Goal: Task Accomplishment & Management: Manage account settings

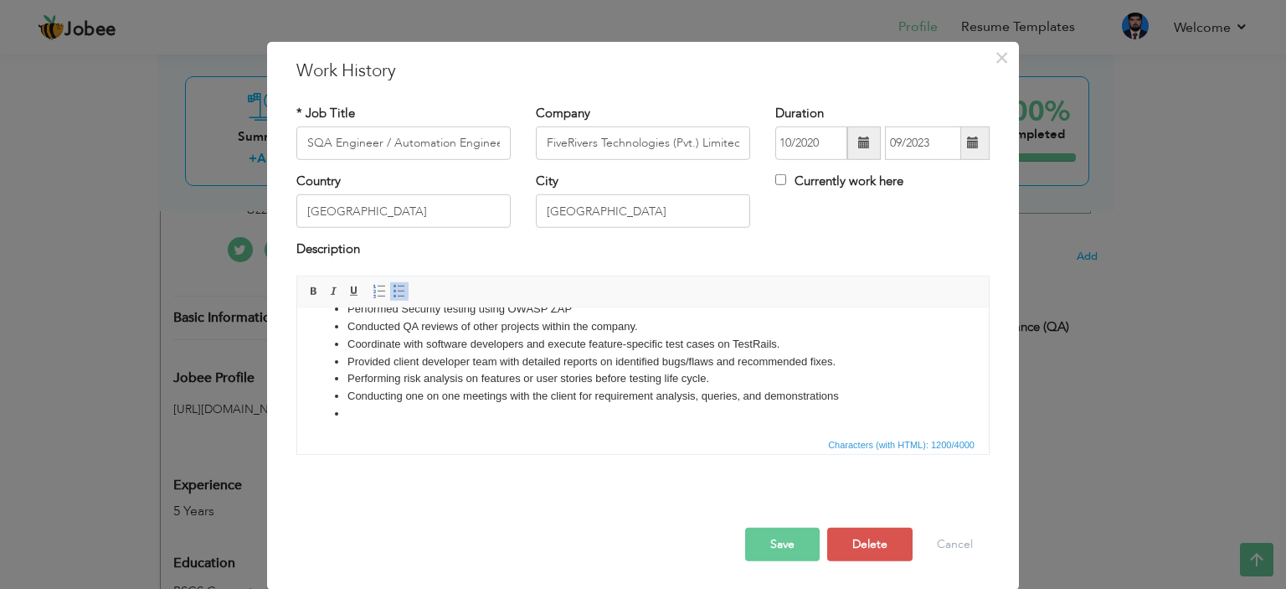
scroll to position [186, 0]
click at [480, 410] on li at bounding box center [642, 408] width 591 height 18
click at [958, 558] on button "Cancel" at bounding box center [954, 543] width 69 height 33
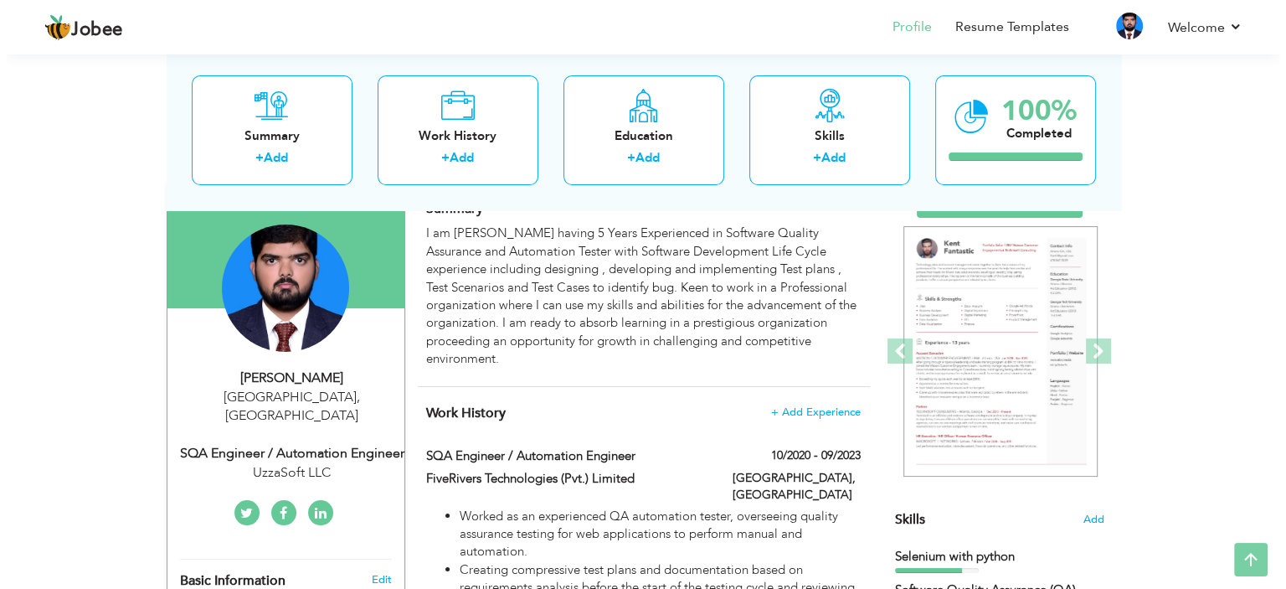
scroll to position [136, 0]
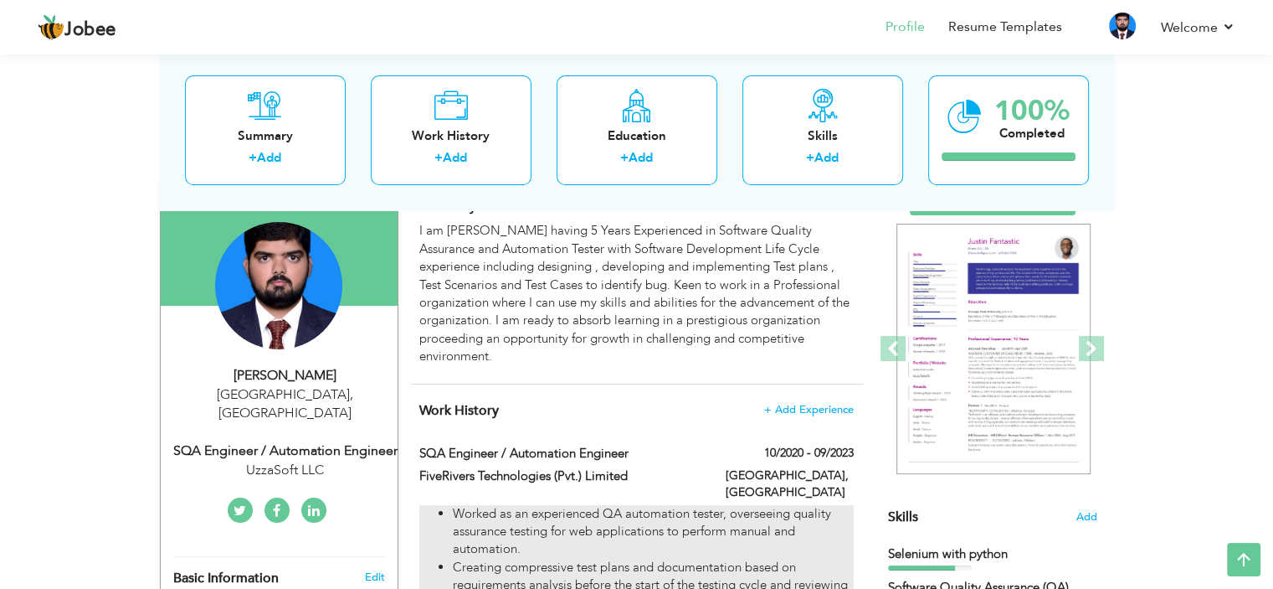
click at [692, 520] on li "Worked as an experienced QA automation tester, overseeing quality assurance tes…" at bounding box center [653, 532] width 400 height 54
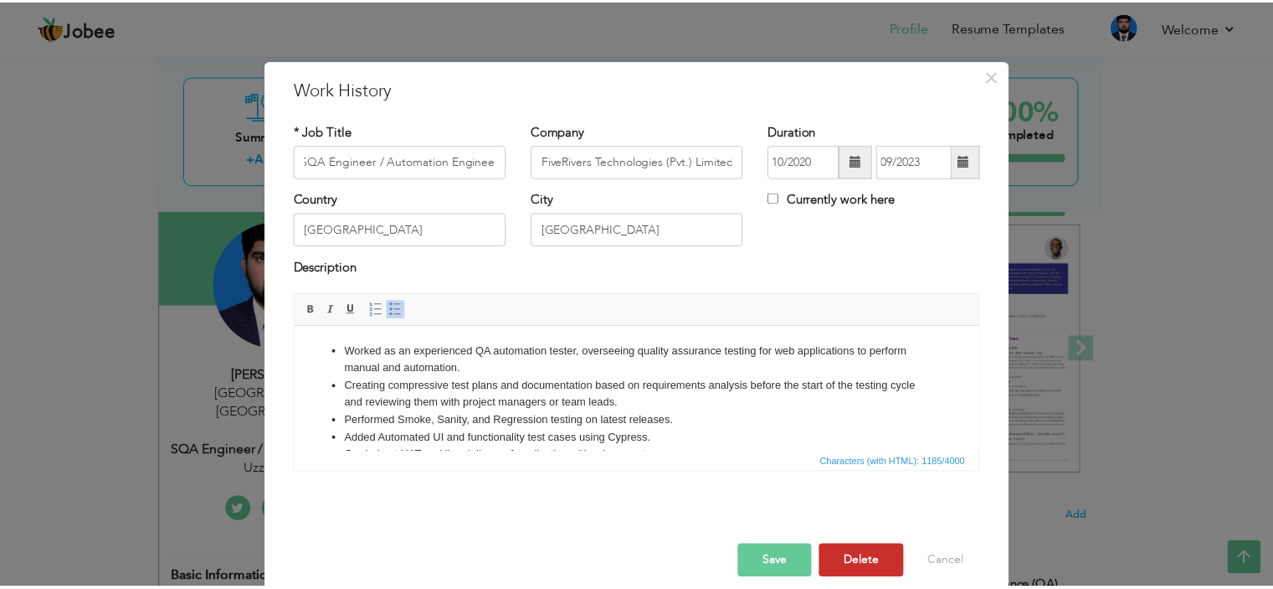
scroll to position [0, 0]
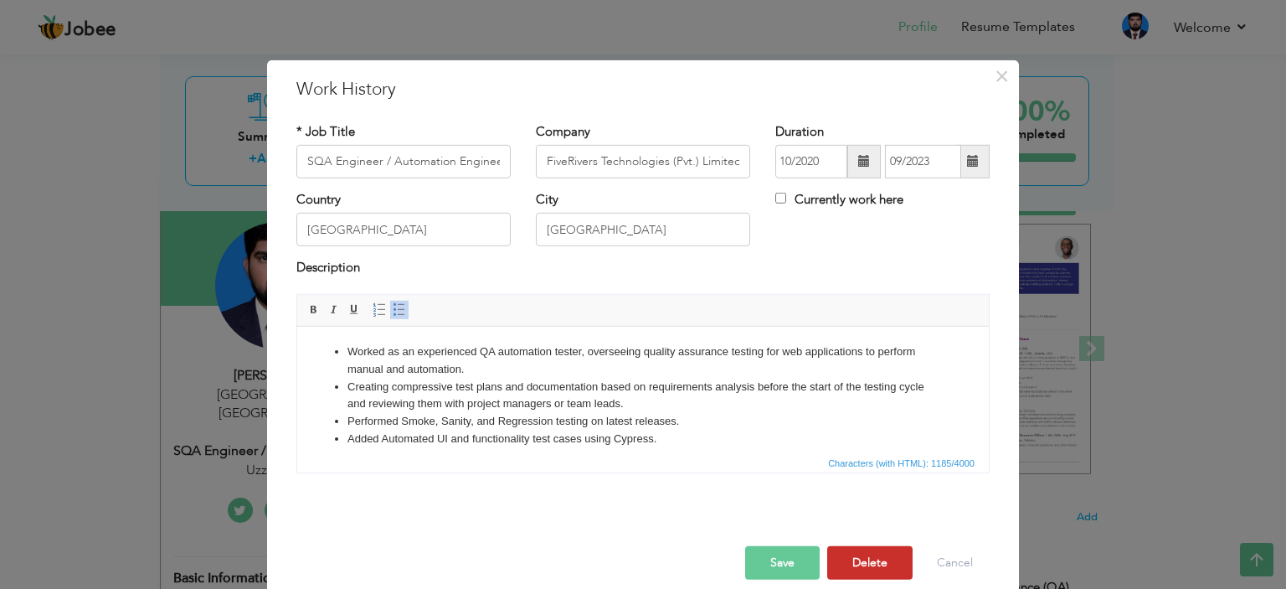
click at [849, 554] on button "Delete" at bounding box center [869, 562] width 85 height 33
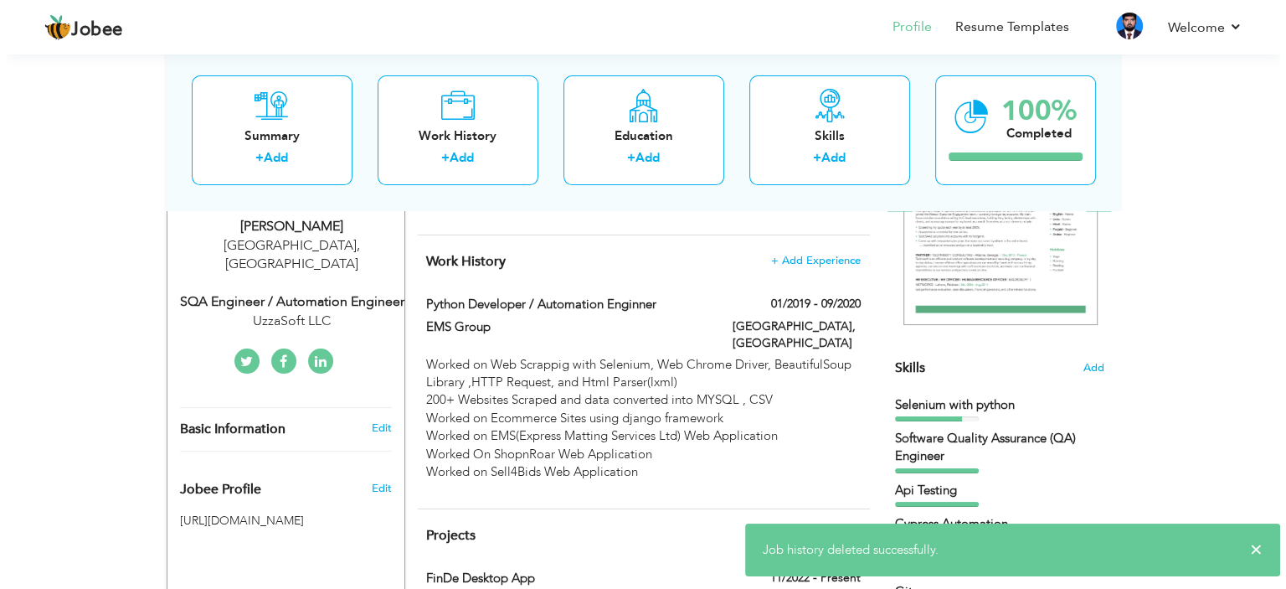
scroll to position [286, 0]
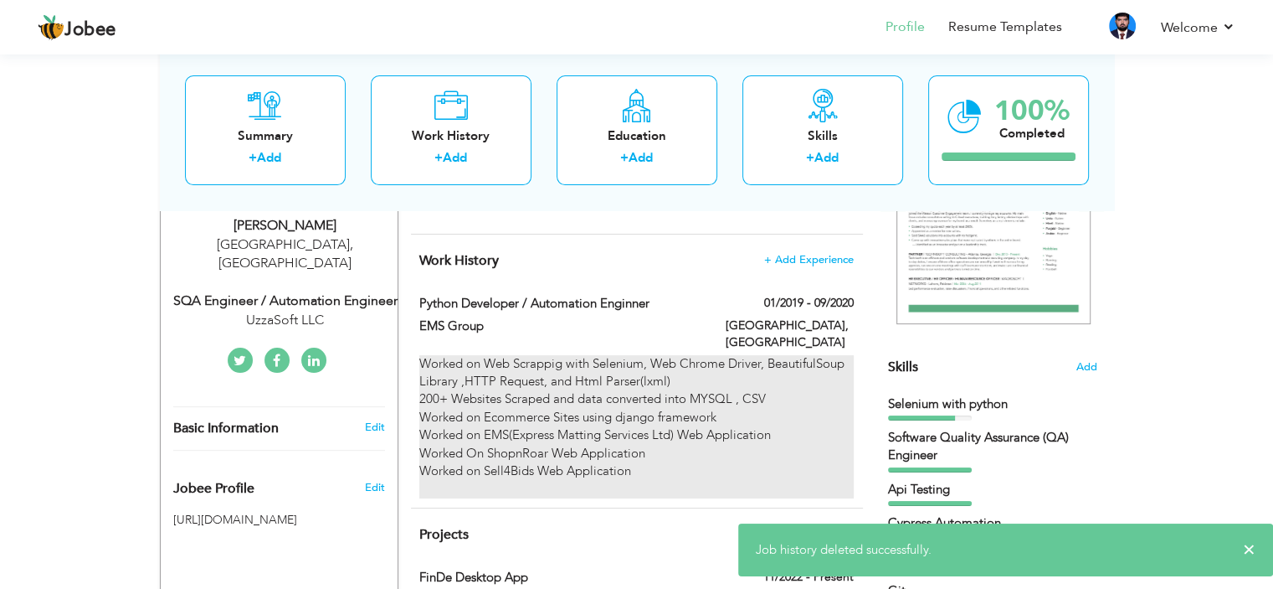
click at [790, 385] on div "Worked on Web Scrappig with Selenium, Web Chrome Driver, BeautifulSoup Library …" at bounding box center [636, 426] width 434 height 143
type input "Python Developer / Automation Enginner"
type input "EMS Group"
type input "01/2019"
type input "09/2020"
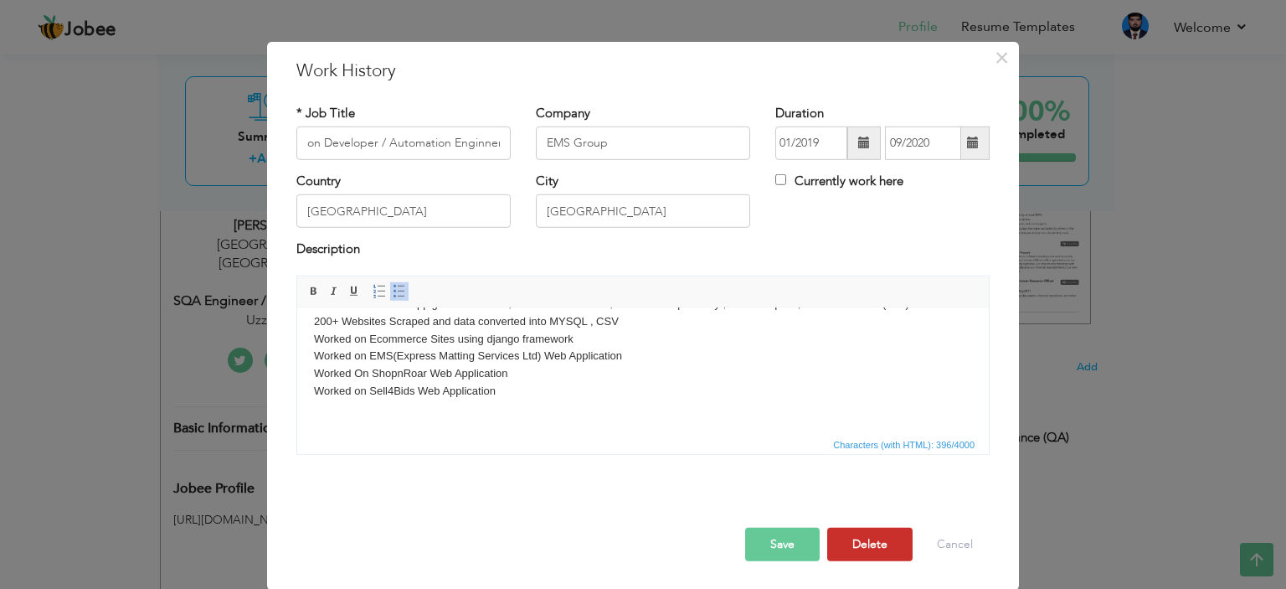
scroll to position [0, 0]
click at [857, 538] on button "Delete" at bounding box center [869, 543] width 85 height 33
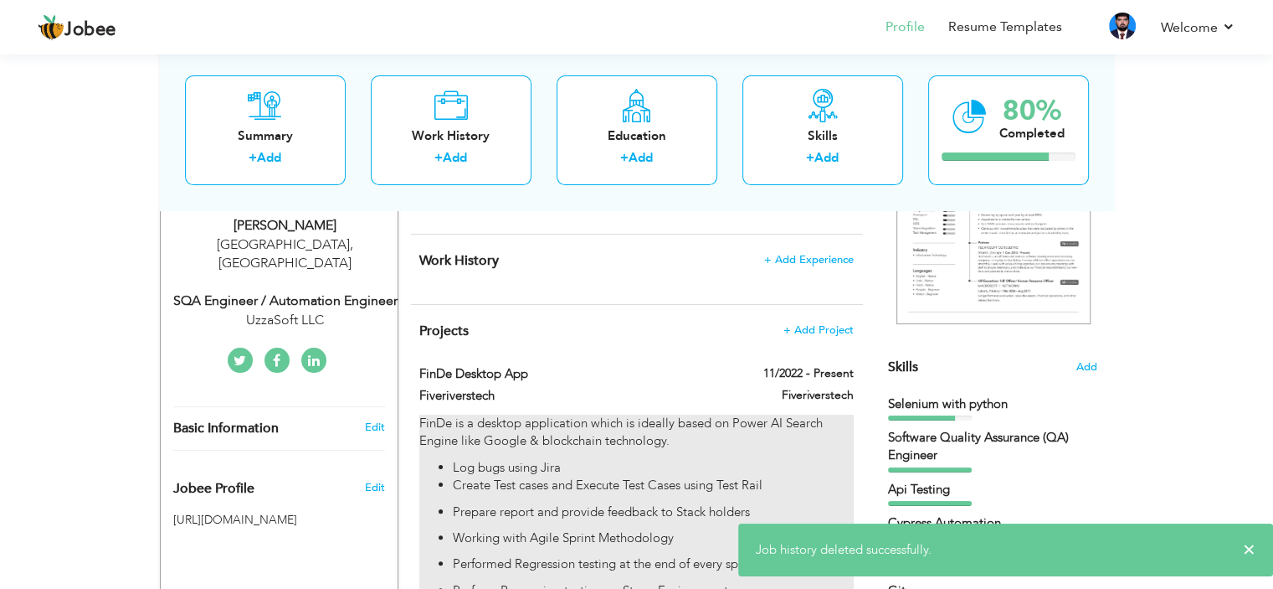
click at [783, 458] on div "FinDe is a desktop application which is ideally based on Power AI Search Engine…" at bounding box center [636, 564] width 434 height 301
type input "FinDe Desktop App"
type input "Fiveriverstech"
type input "11/2022"
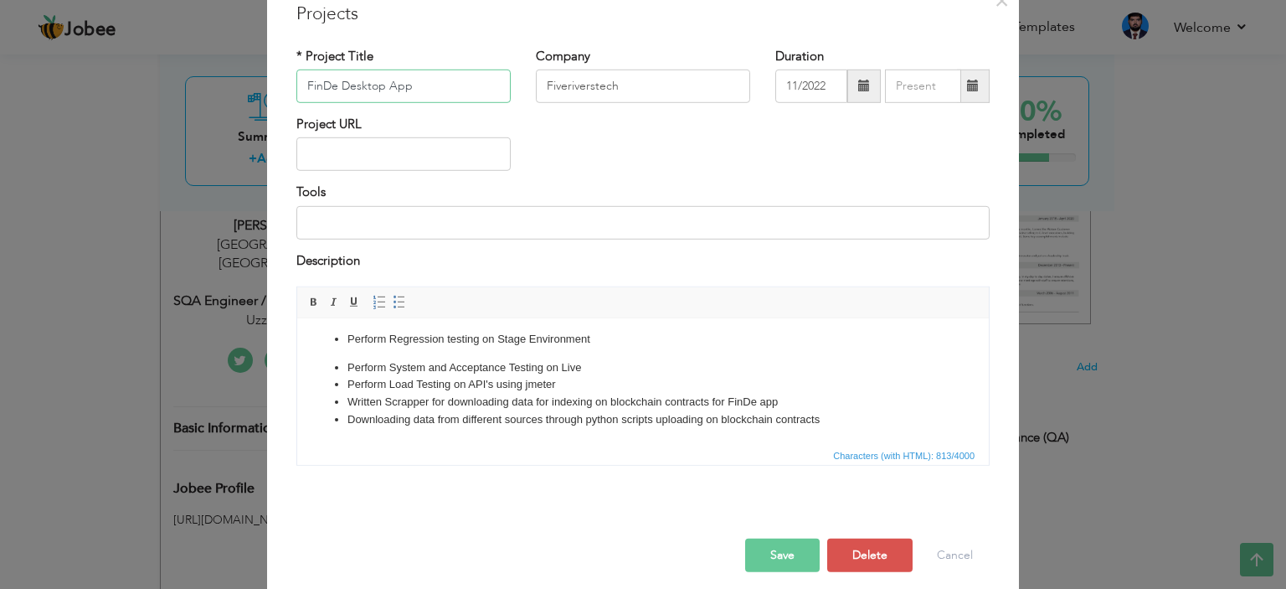
scroll to position [87, 0]
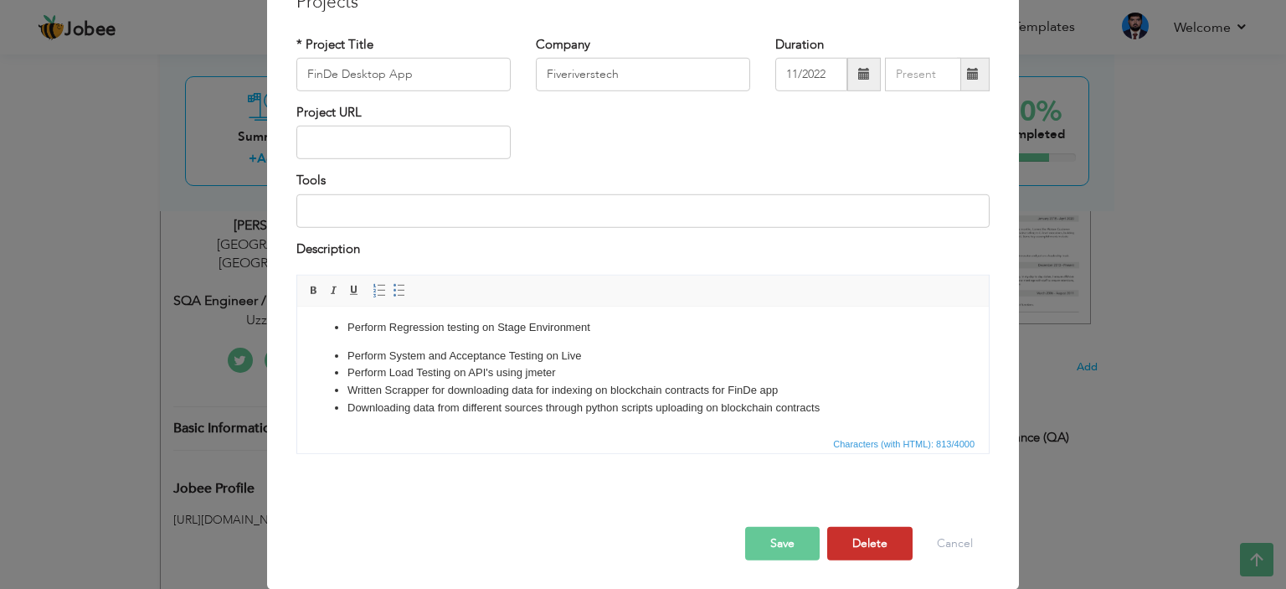
click at [857, 536] on button "Delete" at bounding box center [869, 543] width 85 height 33
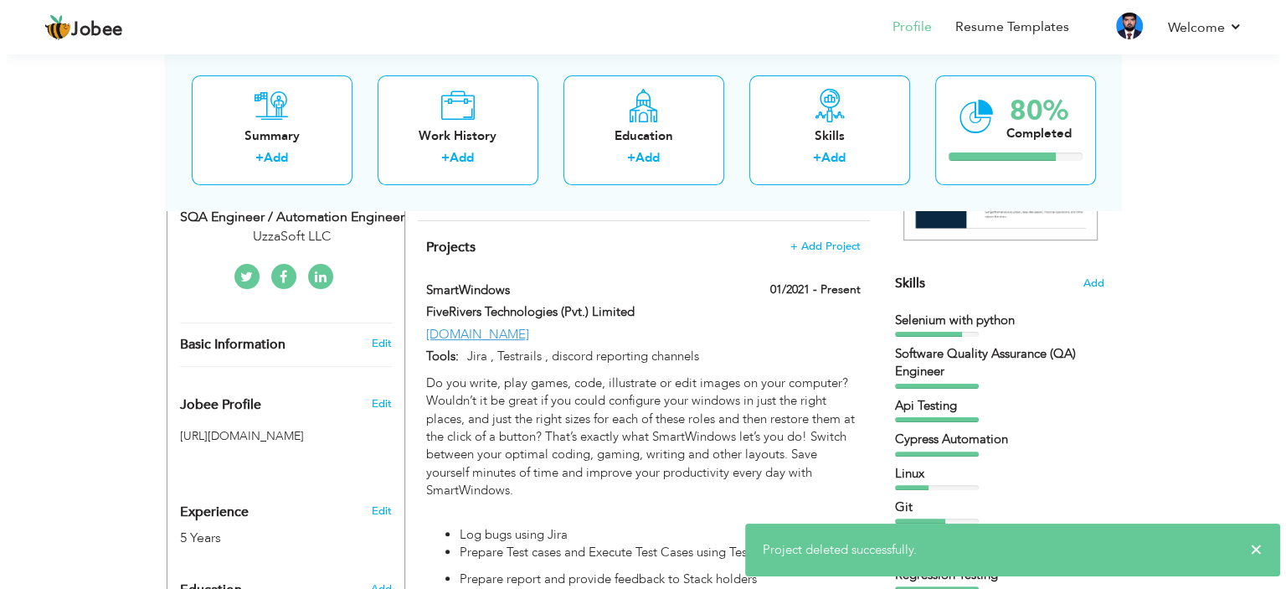
scroll to position [371, 0]
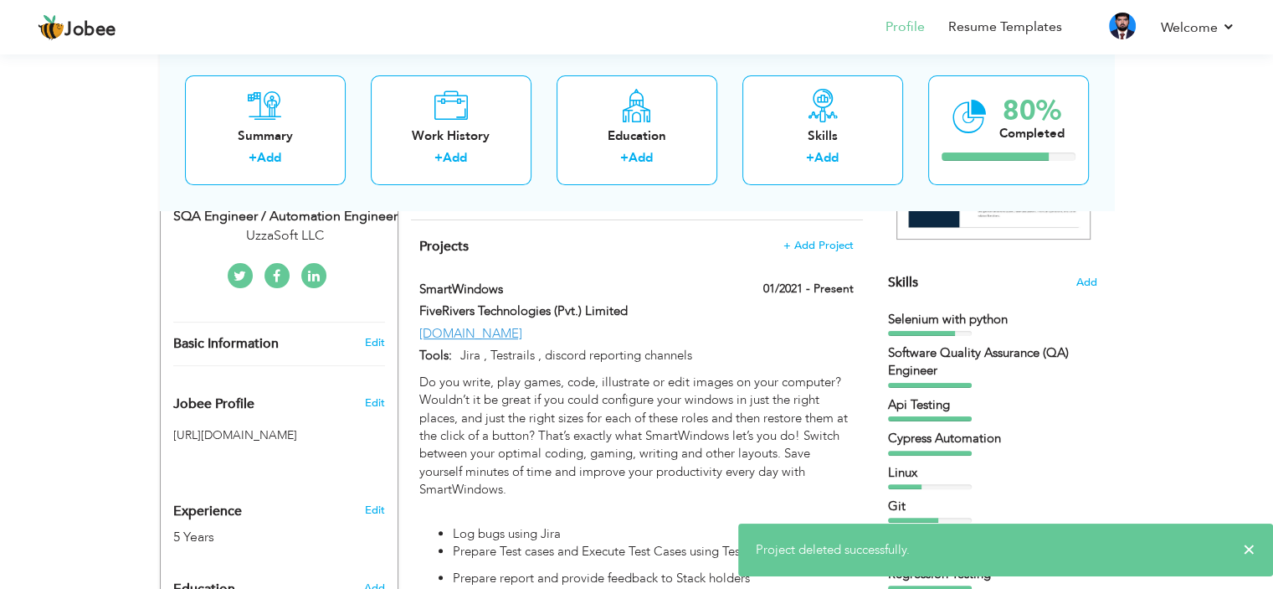
click at [823, 424] on p "Do you write, play games, code, illustrate or edit images on your computer? Wou…" at bounding box center [636, 444] width 434 height 143
type input "SmartWindows"
type input "FiveRivers Technologies (Pvt.) Limited"
type input "01/2021"
type input "[DOMAIN_NAME]"
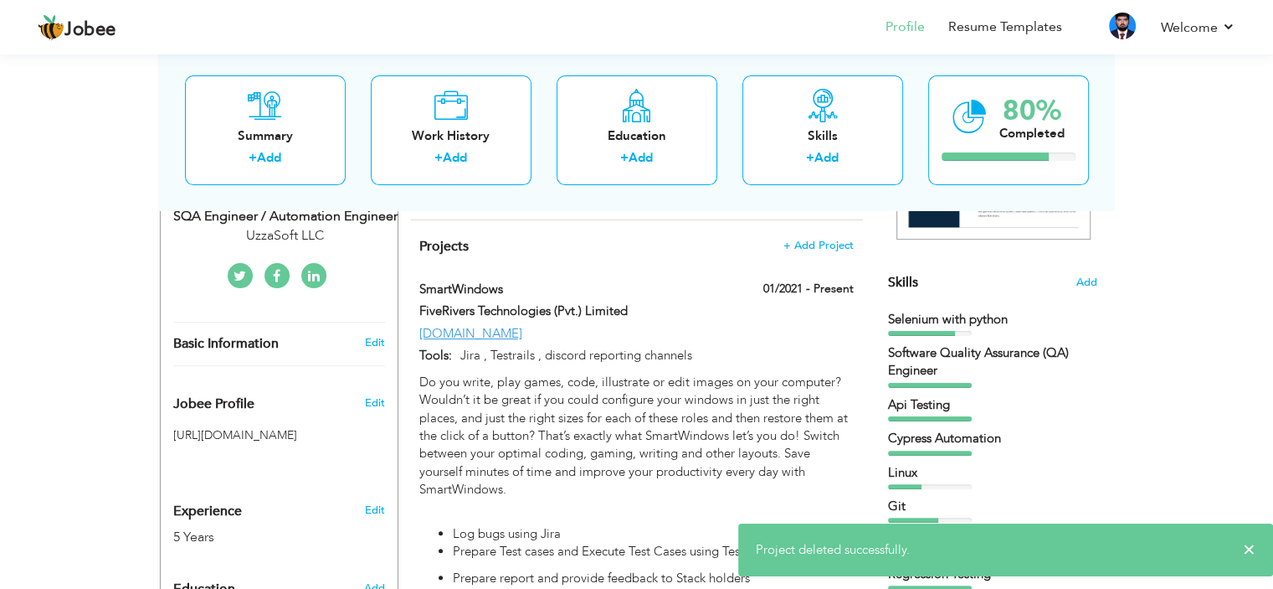
type input "Jira , Testrails , discord reporting channels"
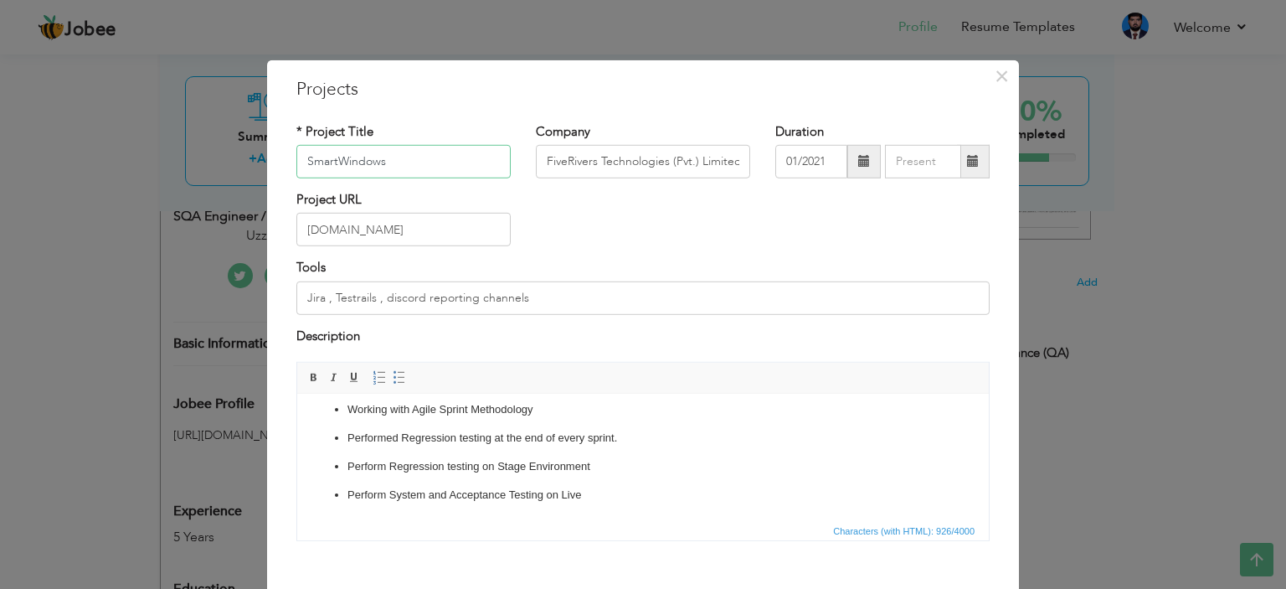
scroll to position [87, 0]
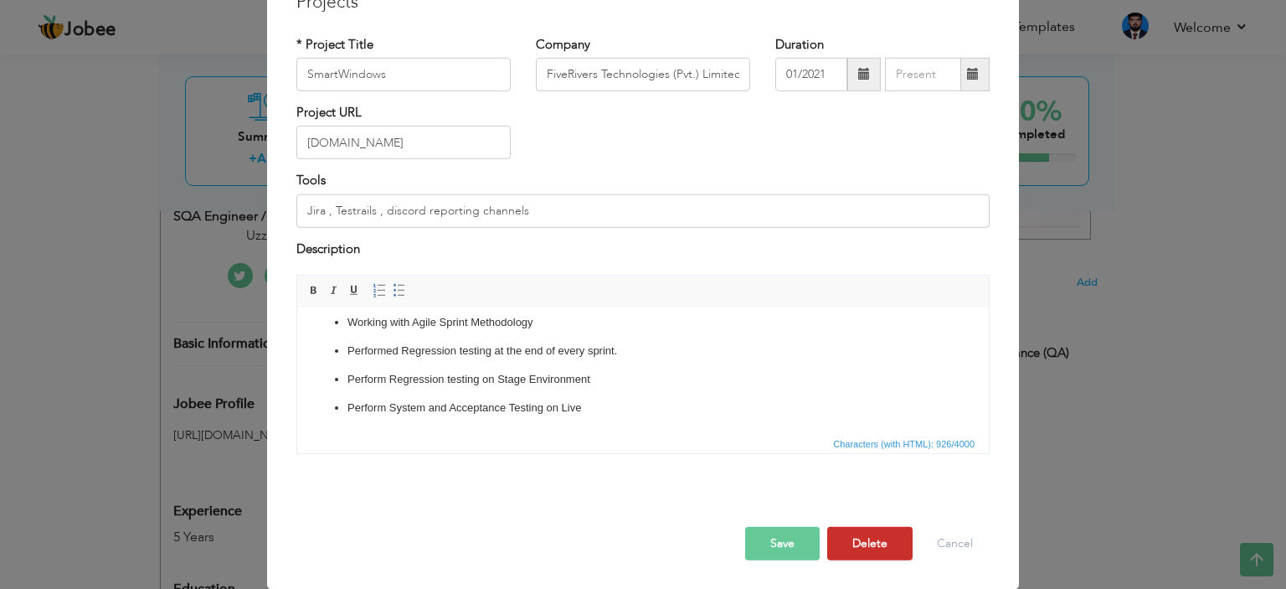
click at [845, 536] on button "Delete" at bounding box center [869, 543] width 85 height 33
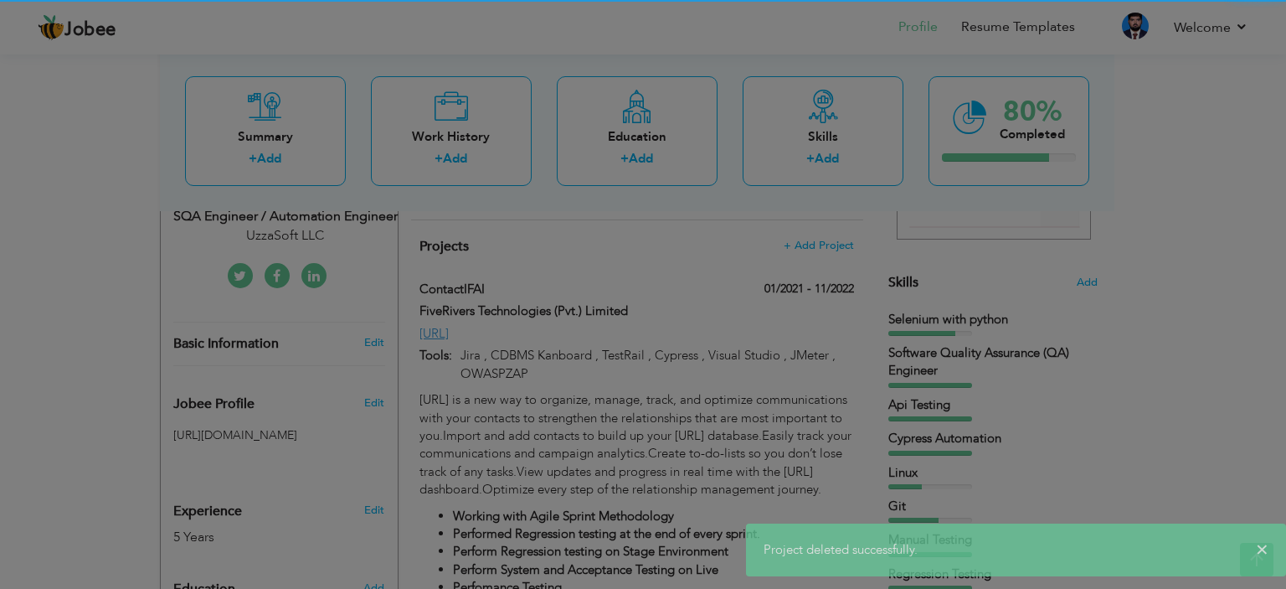
scroll to position [0, 0]
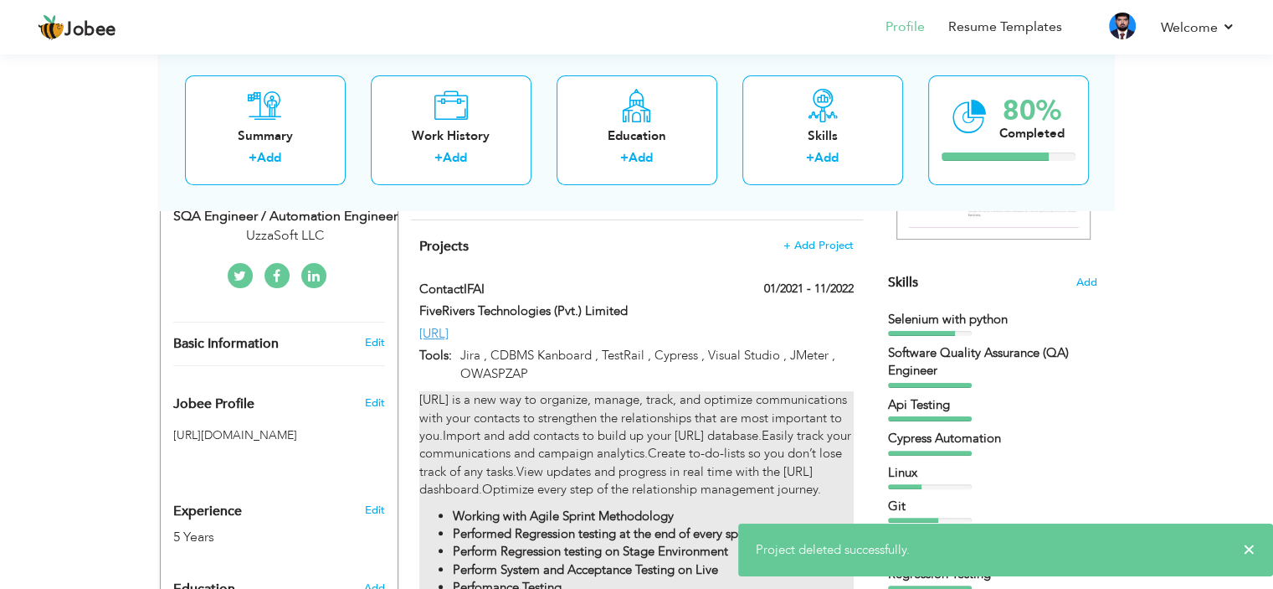
click at [788, 399] on p "[URL] is a new way to organize, manage, track, and optimize communications with…" at bounding box center [636, 445] width 434 height 108
type input "ContactIFAI"
type input "11/2022"
type input "[URL]"
type input "Jira , CDBMS Kanboard , TestRail , Cypress , Visual Studio , JMeter , OWASPZAP"
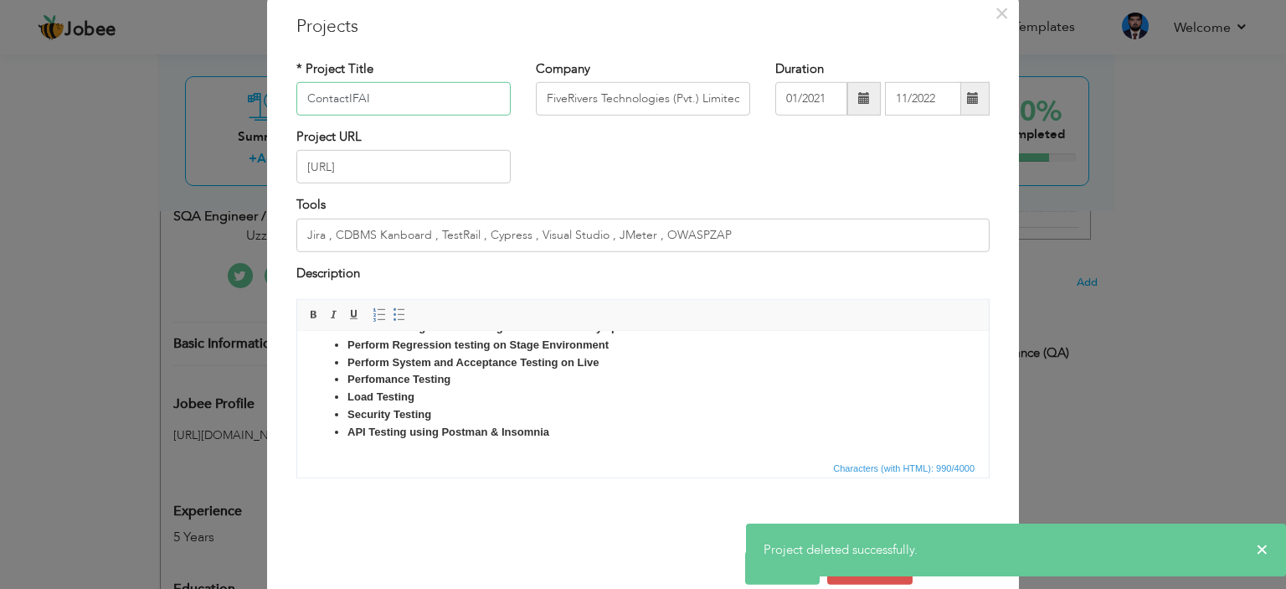
scroll to position [87, 0]
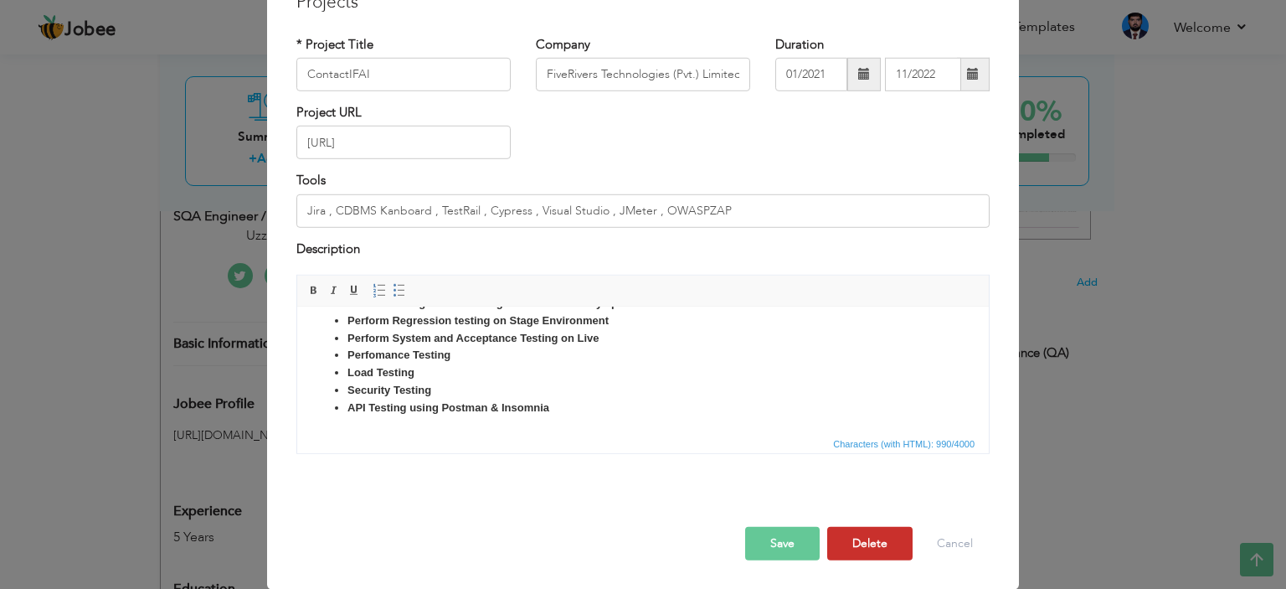
click at [868, 536] on button "Delete" at bounding box center [869, 543] width 85 height 33
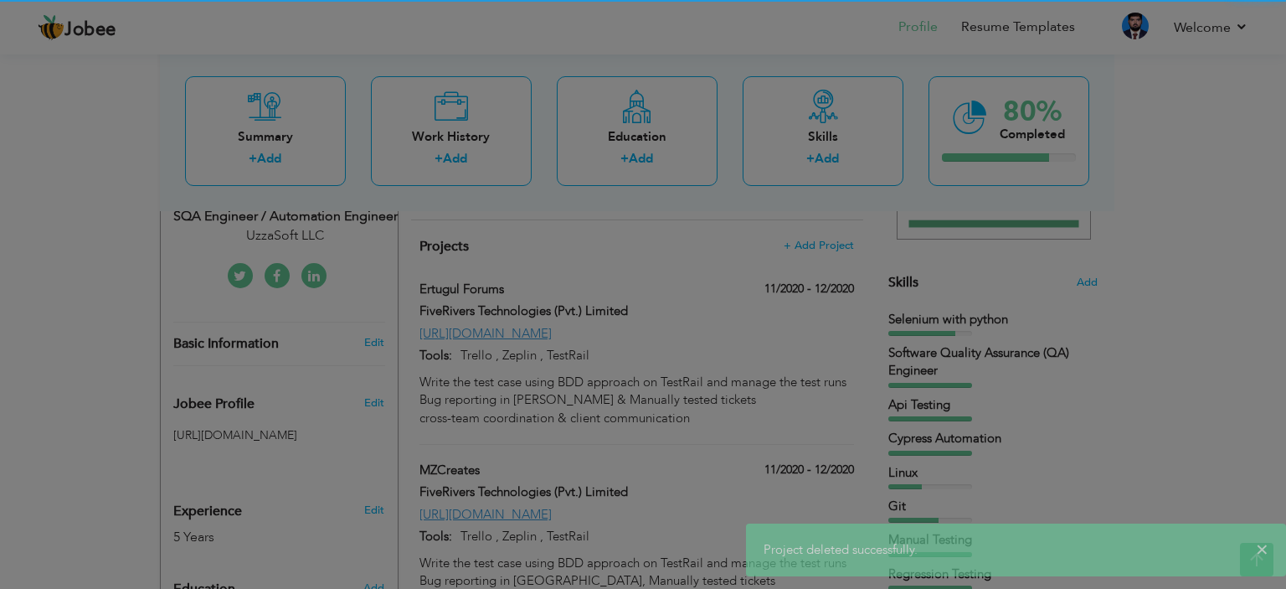
scroll to position [0, 0]
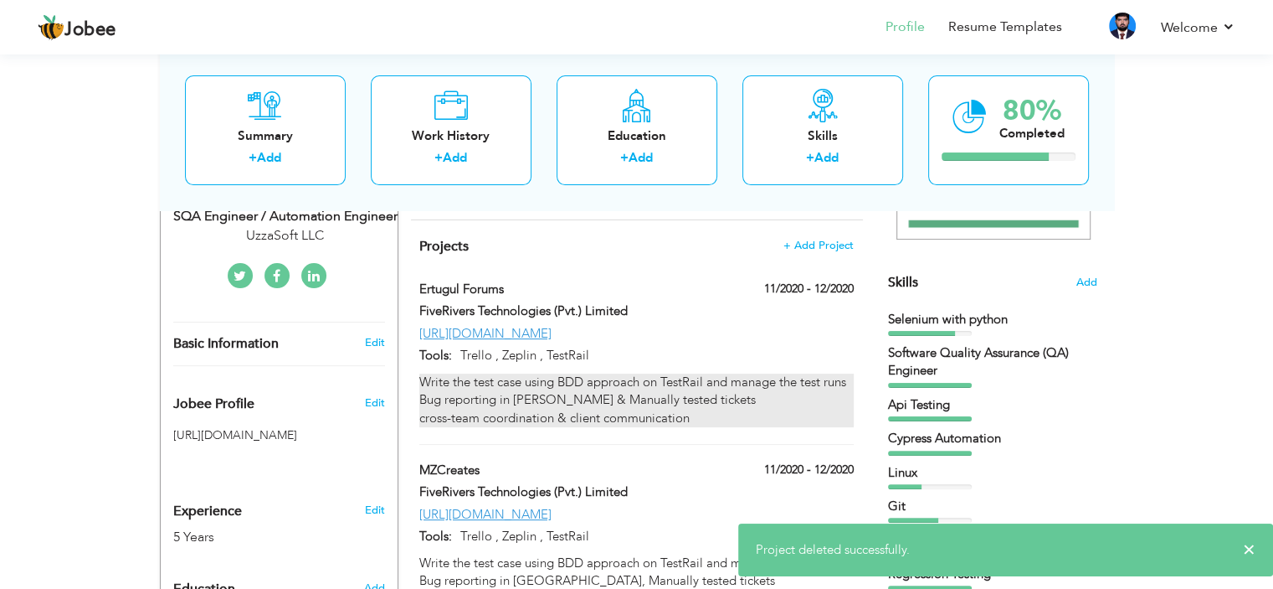
click at [752, 389] on div "Write the test case using BDD approach on TestRail and manage the test runs Bug…" at bounding box center [636, 400] width 434 height 54
type input "Ertugul Forums"
type input "11/2020"
type input "12/2020"
type input "[URL][DOMAIN_NAME]"
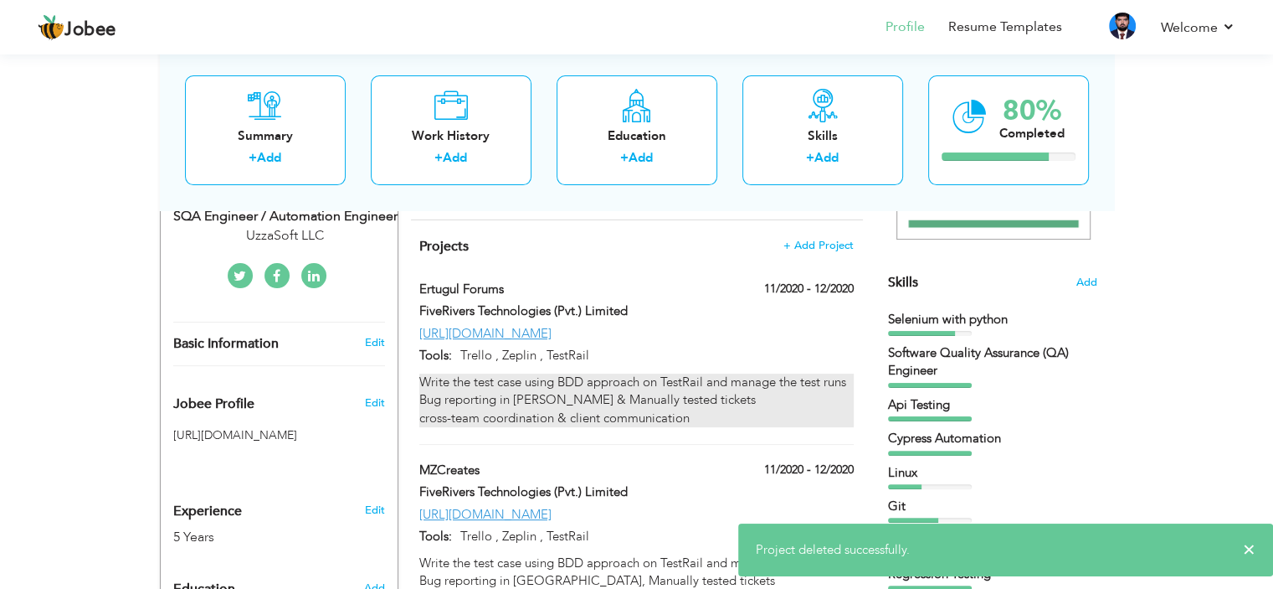
type input "Trello , Zeplin , TestRail"
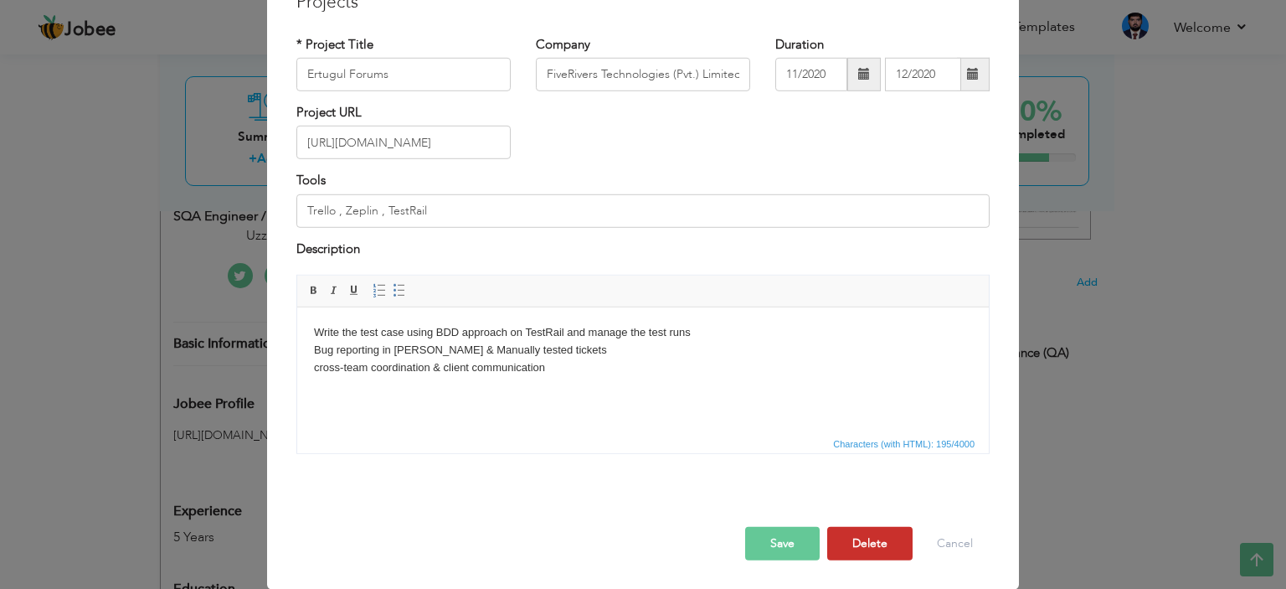
click at [873, 535] on button "Delete" at bounding box center [869, 543] width 85 height 33
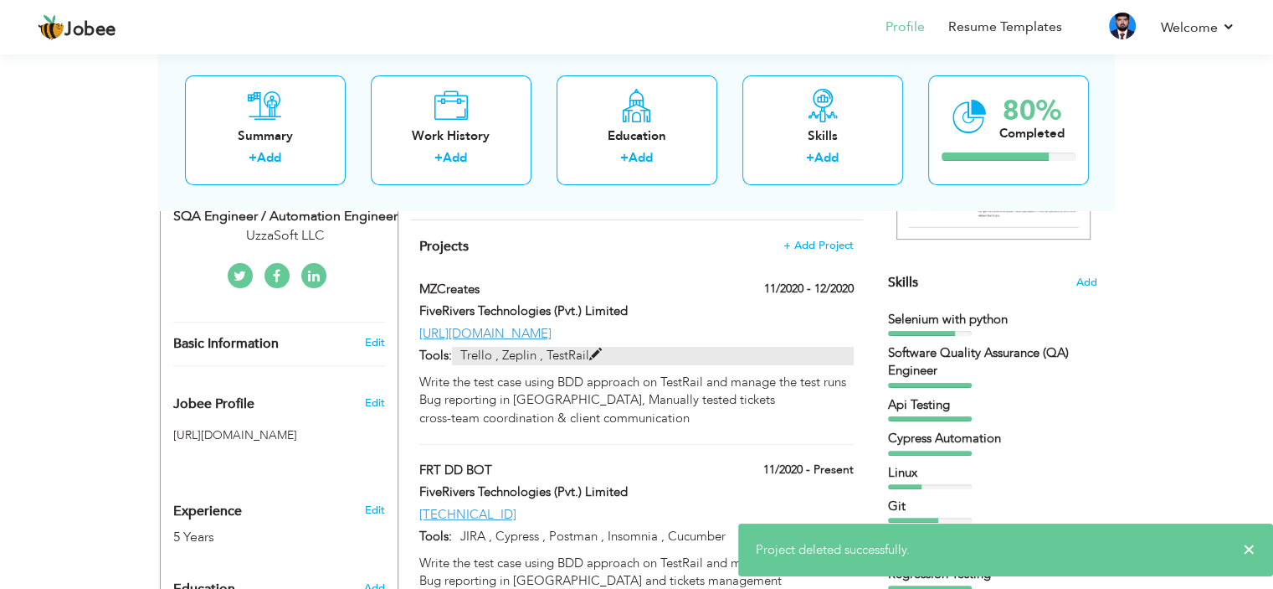
click at [712, 352] on p "Trello , Zeplin , TestRail" at bounding box center [652, 356] width 401 height 18
type input "MZCreates"
type input "[URL][DOMAIN_NAME]"
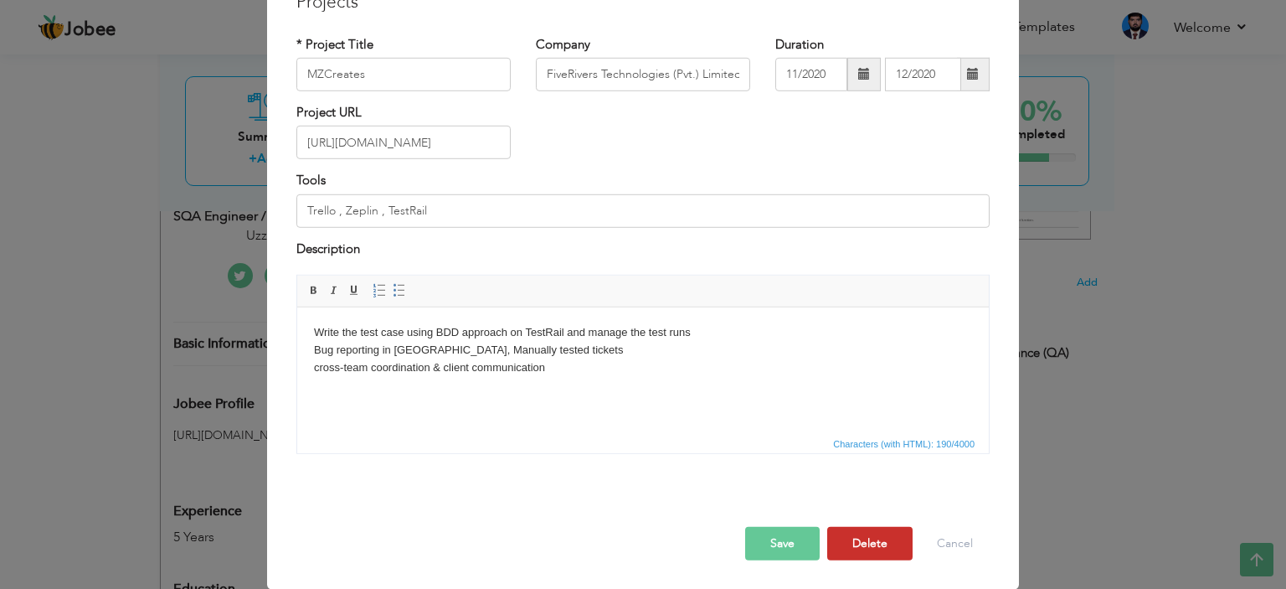
click at [891, 550] on button "Delete" at bounding box center [869, 543] width 85 height 33
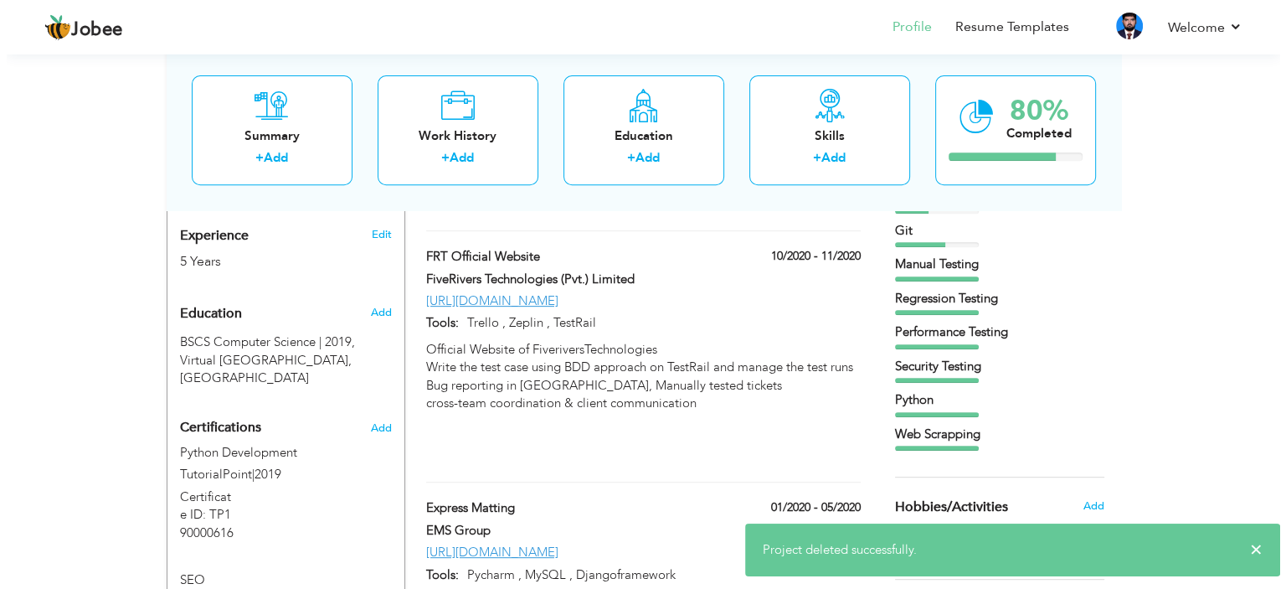
scroll to position [507, 0]
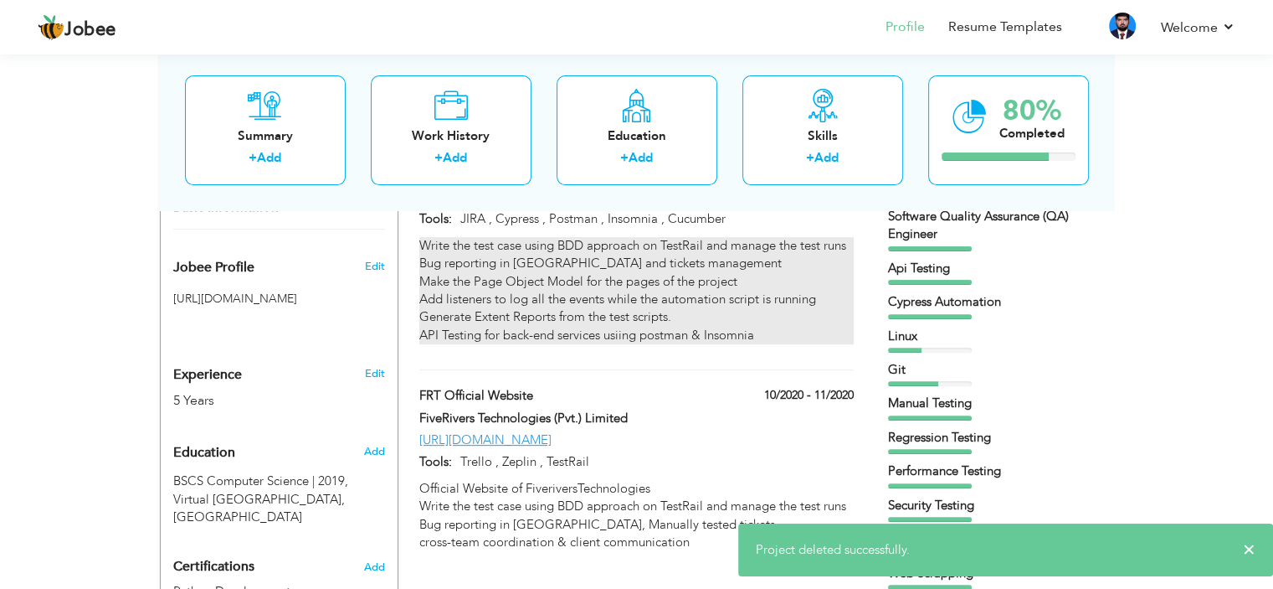
click at [765, 329] on p "Write the test case using BDD approach on TestRail and manage the test runs Bug…" at bounding box center [636, 291] width 434 height 108
type input "FRT DD BOT"
type input "[TECHNICAL_ID]"
type input "JIRA , Cypress , Postman , Insomnia , Cucumber"
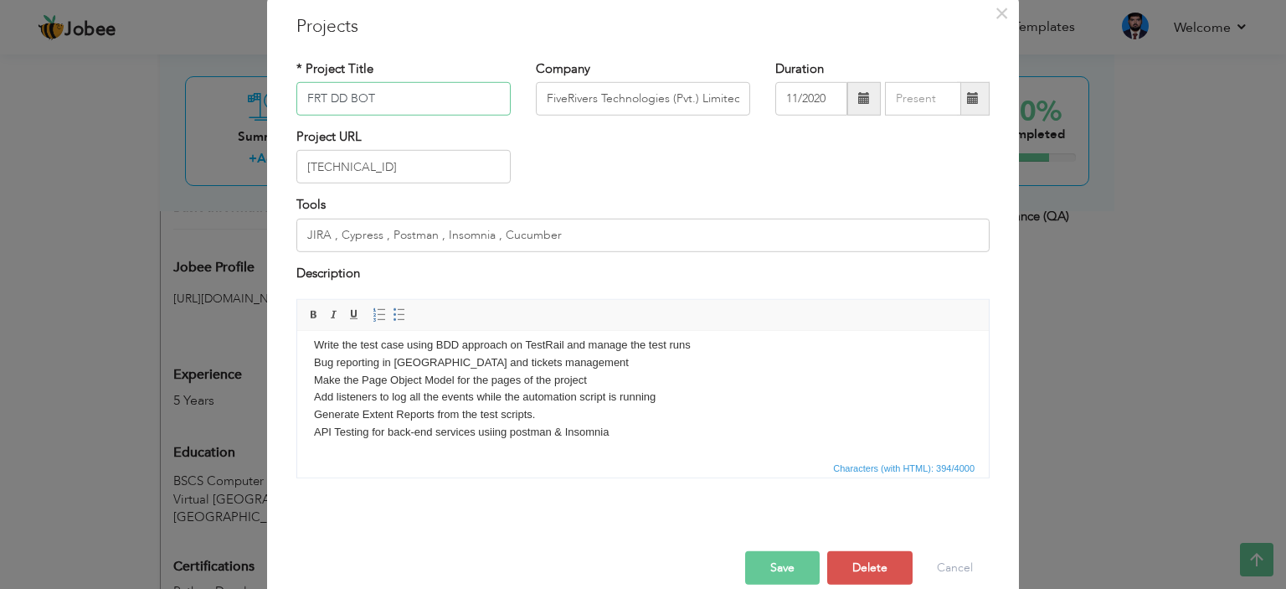
scroll to position [87, 0]
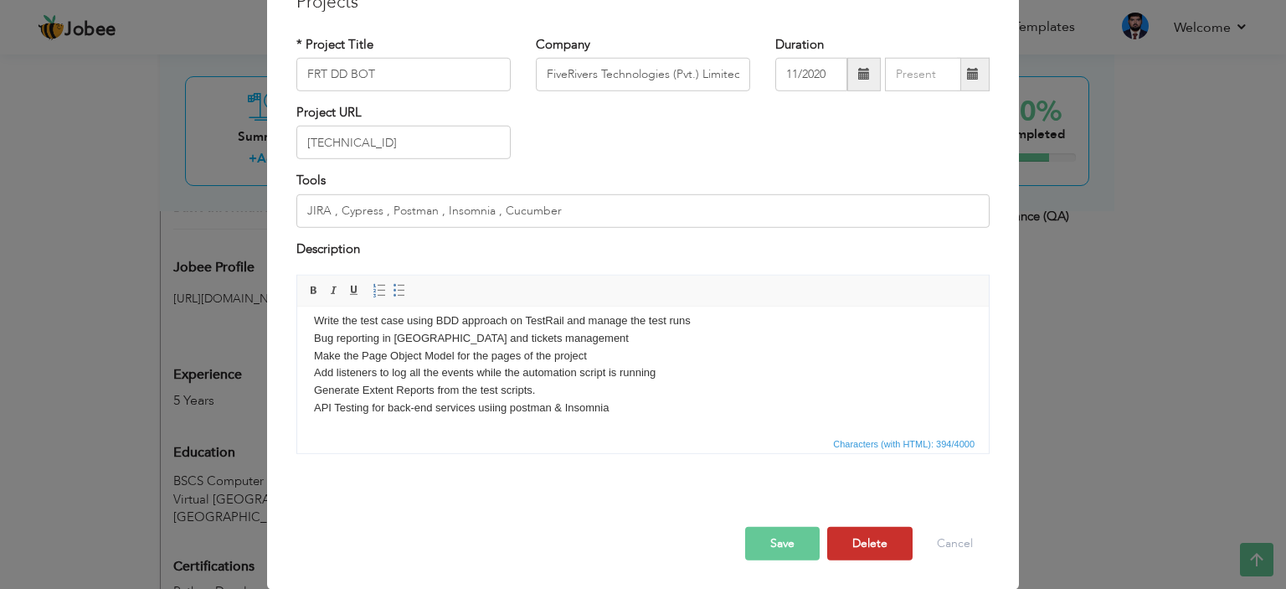
click at [837, 534] on button "Delete" at bounding box center [869, 543] width 85 height 33
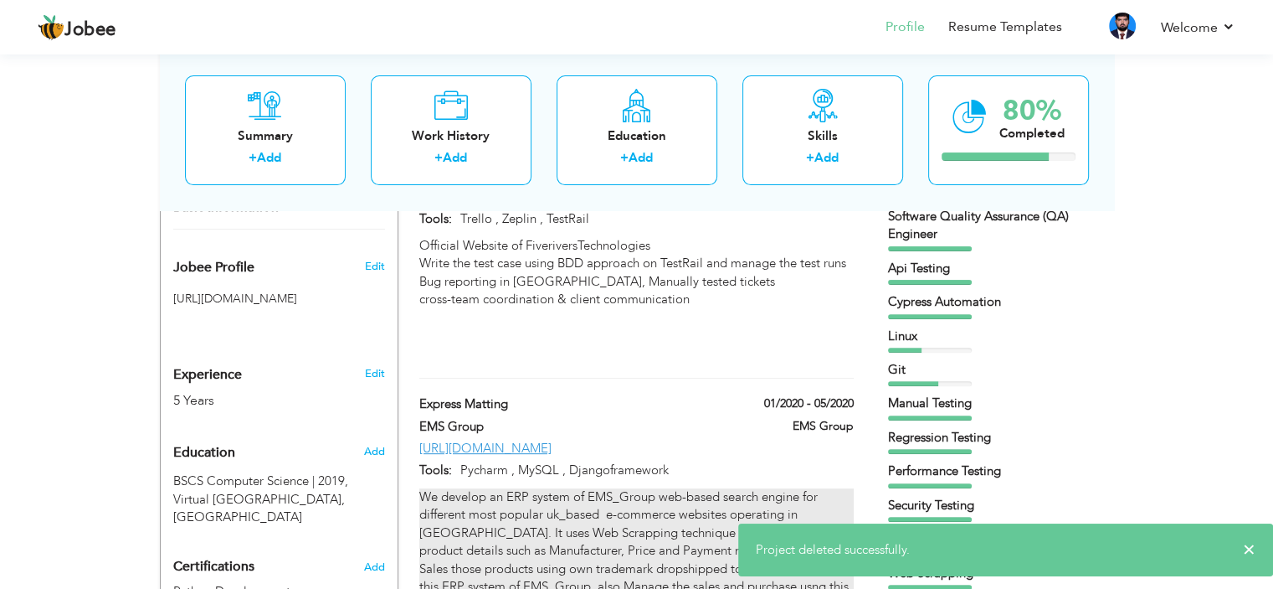
click at [662, 498] on div "We develop an ERP system of EMS_Group web-based search engine for different mos…" at bounding box center [636, 551] width 434 height 126
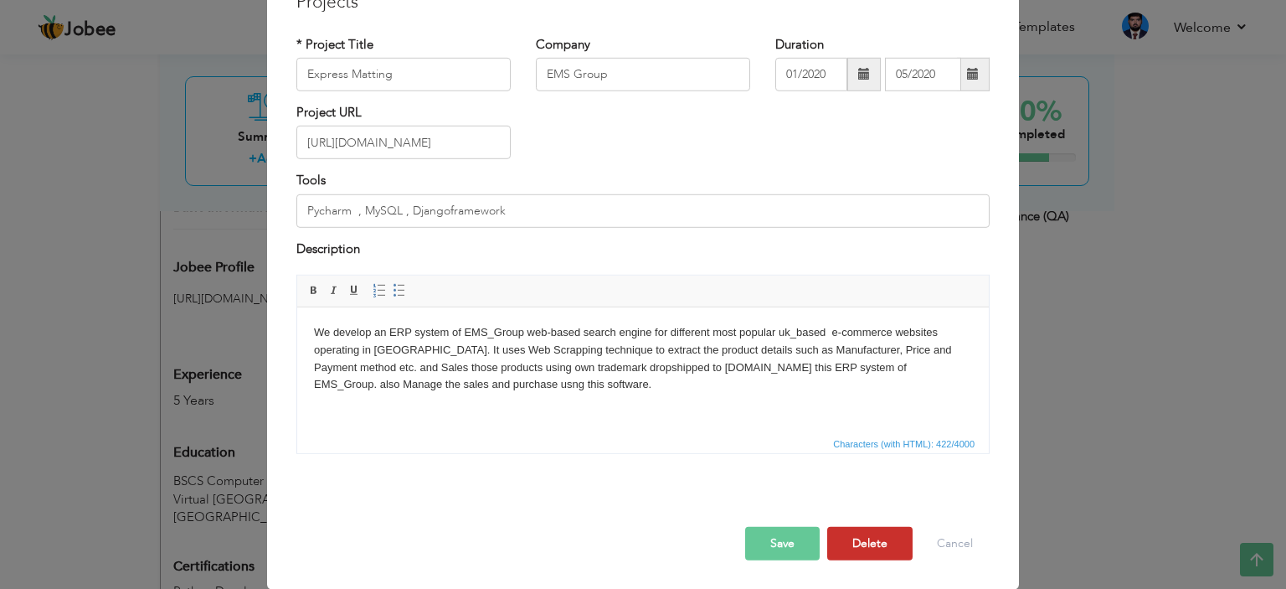
click at [855, 537] on button "Delete" at bounding box center [869, 543] width 85 height 33
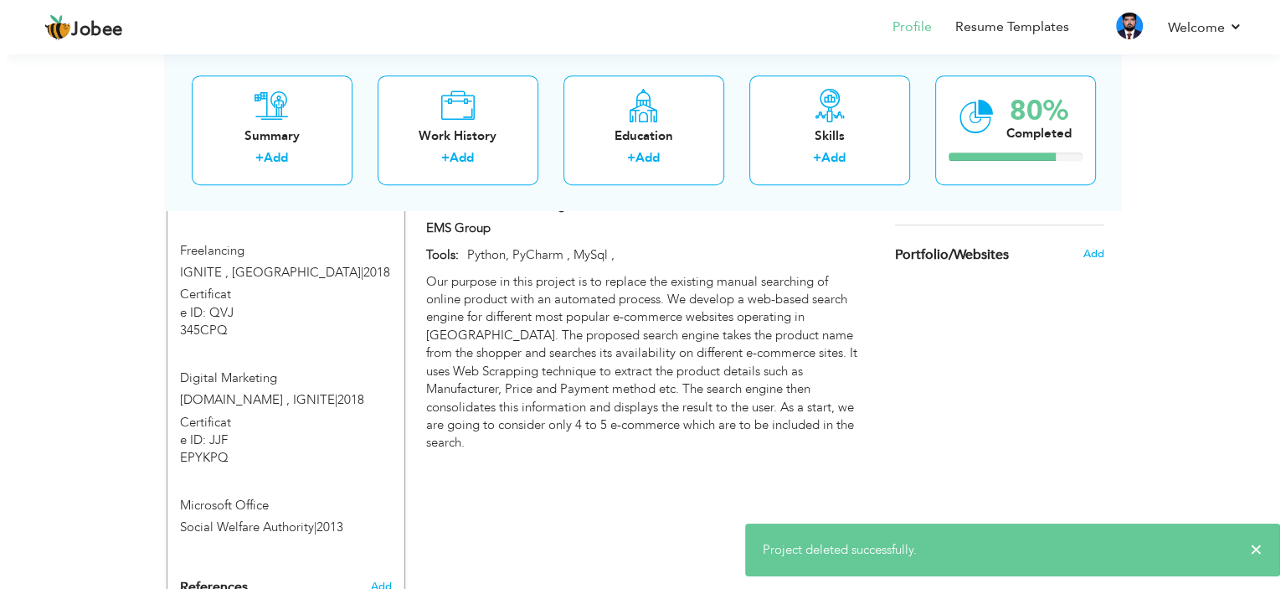
scroll to position [1119, 0]
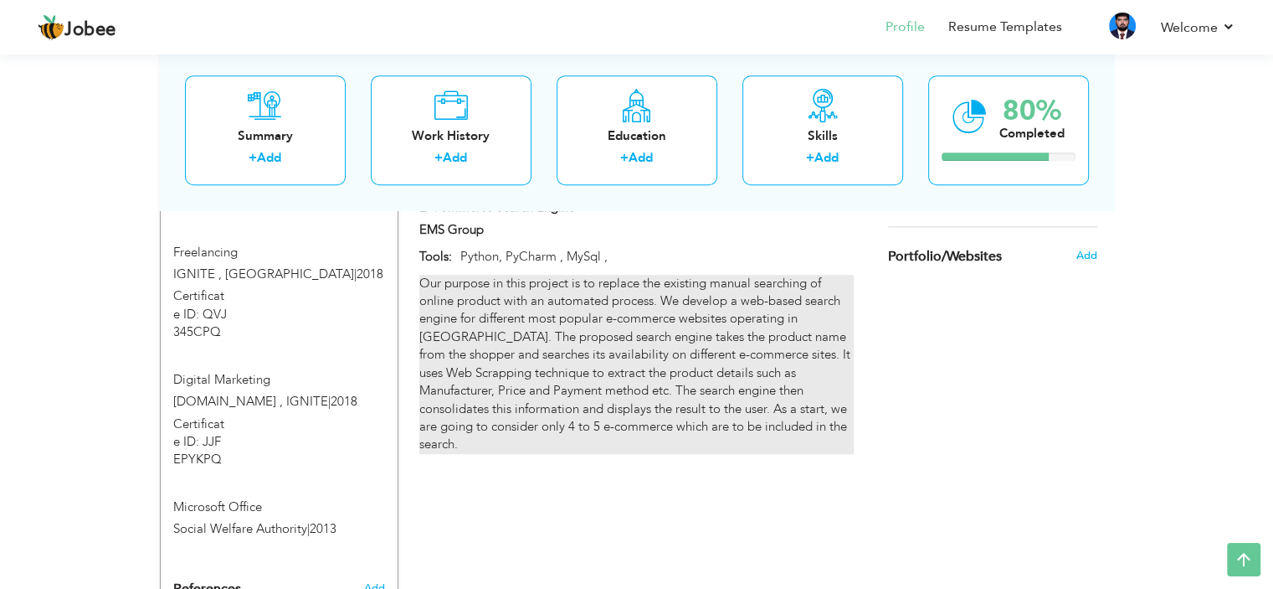
click at [671, 363] on div "Our purpose in this project is to replace the existing manual searching of onli…" at bounding box center [636, 364] width 434 height 179
type input "E-Commerce Search Engine"
type input "01/2019"
type input "04/2020"
type input "Python, PyCharm , MySql ,"
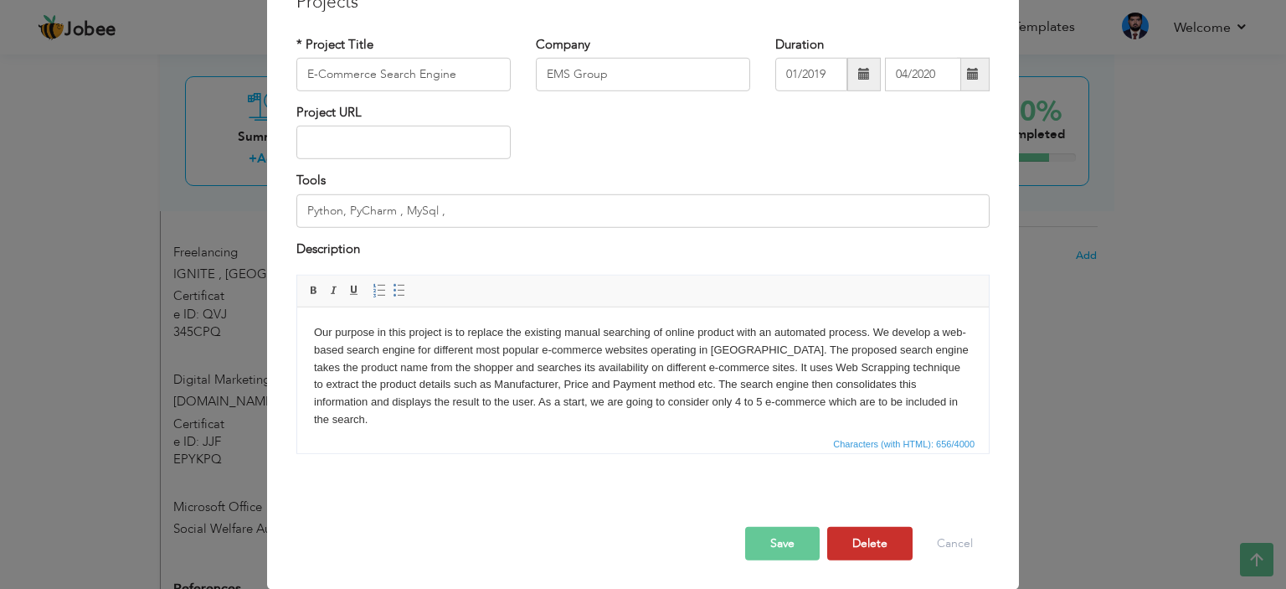
click at [854, 534] on button "Delete" at bounding box center [869, 543] width 85 height 33
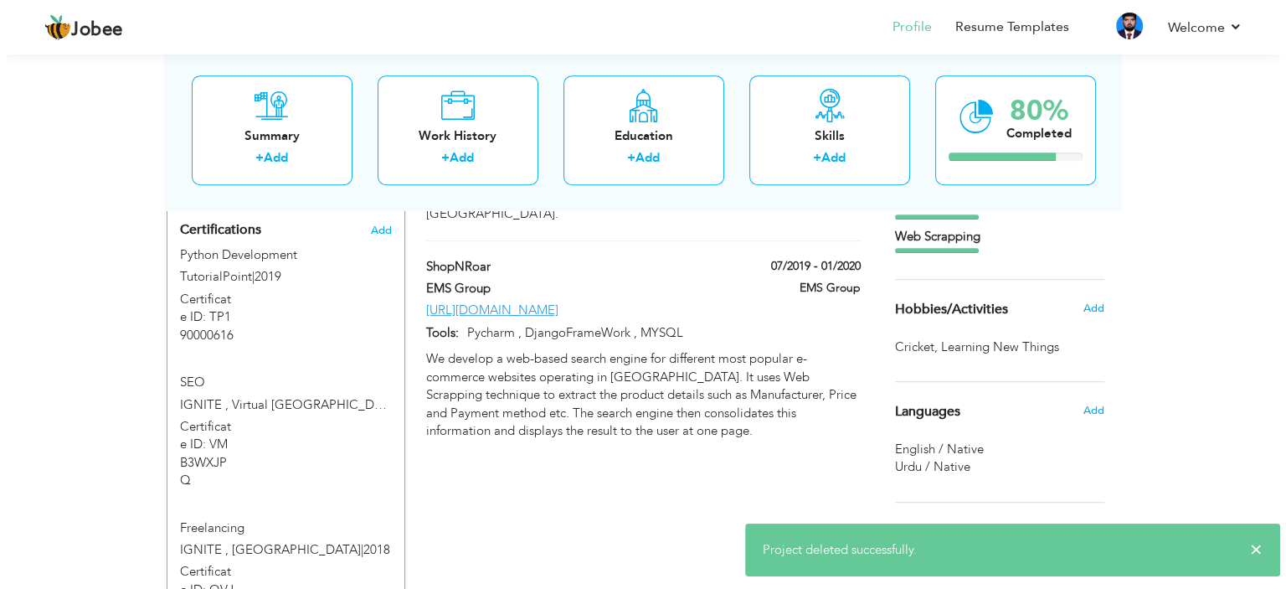
scroll to position [840, 0]
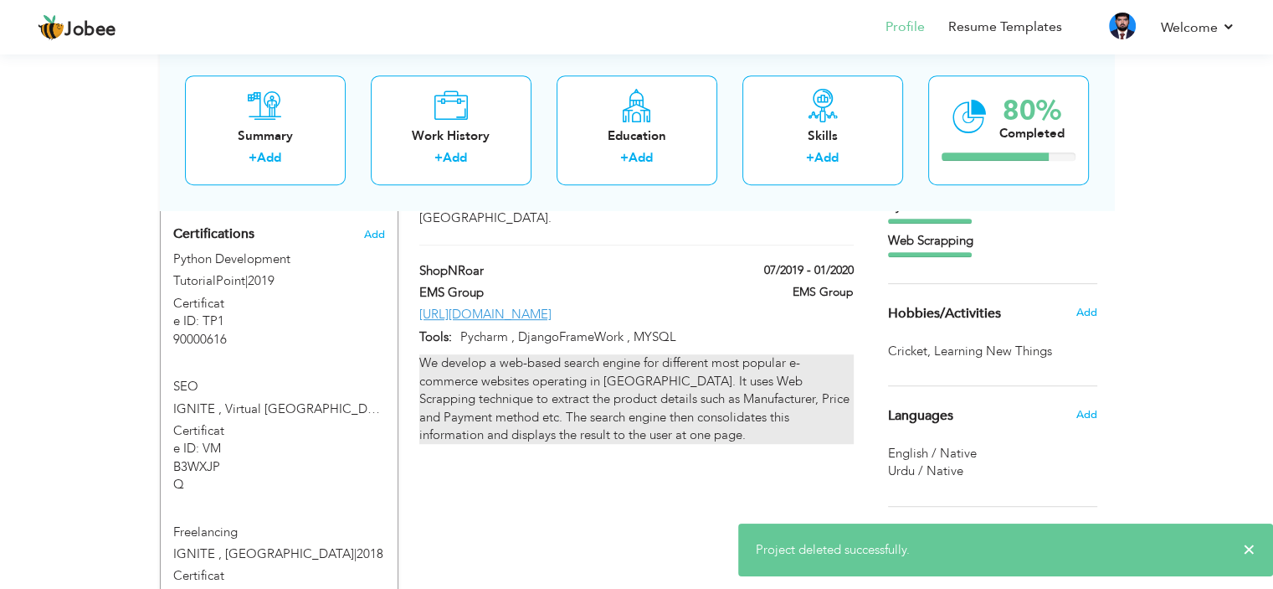
click at [783, 405] on div "We develop a web-based search engine for different most popular e-commerce webs…" at bounding box center [636, 399] width 434 height 90
type input "ShopNRoar"
type input "07/2019"
type input "01/2020"
type input "[URL][DOMAIN_NAME]"
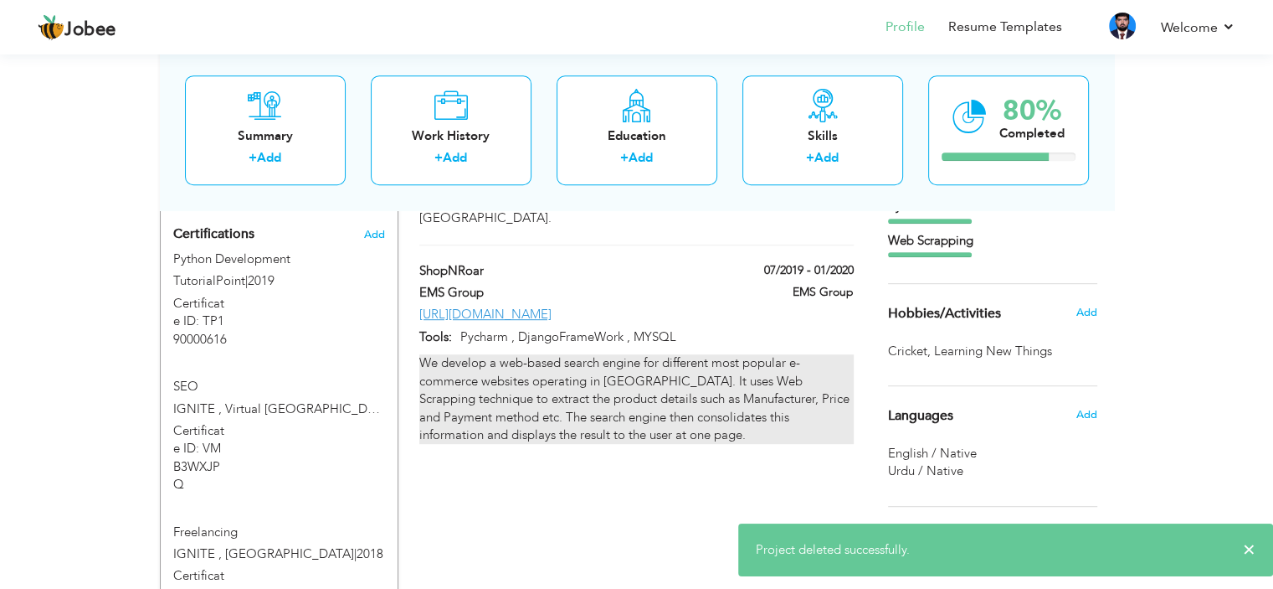
type input "Pycharm , DjangoFrameWork , MYSQL"
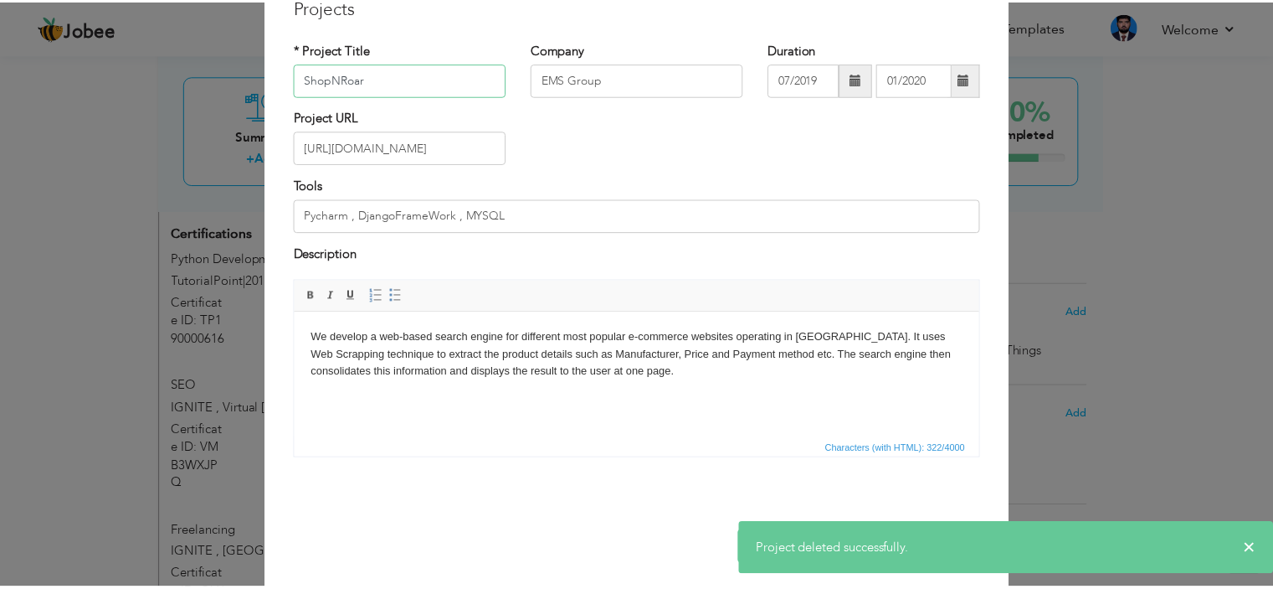
scroll to position [87, 0]
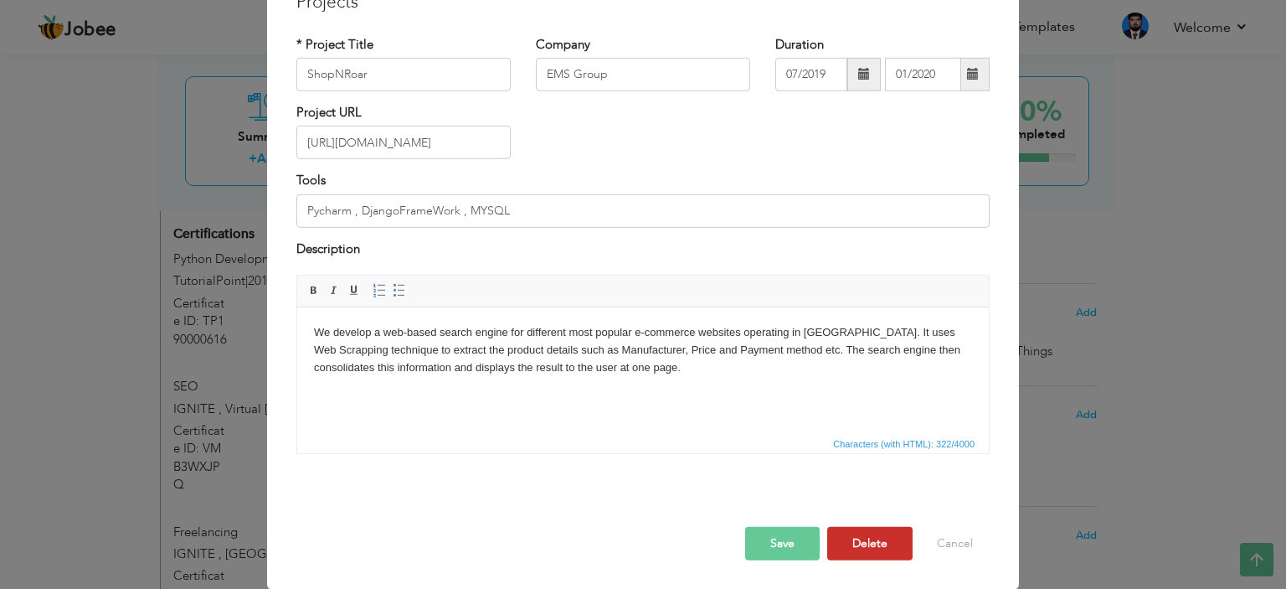
click at [851, 537] on button "Delete" at bounding box center [869, 543] width 85 height 33
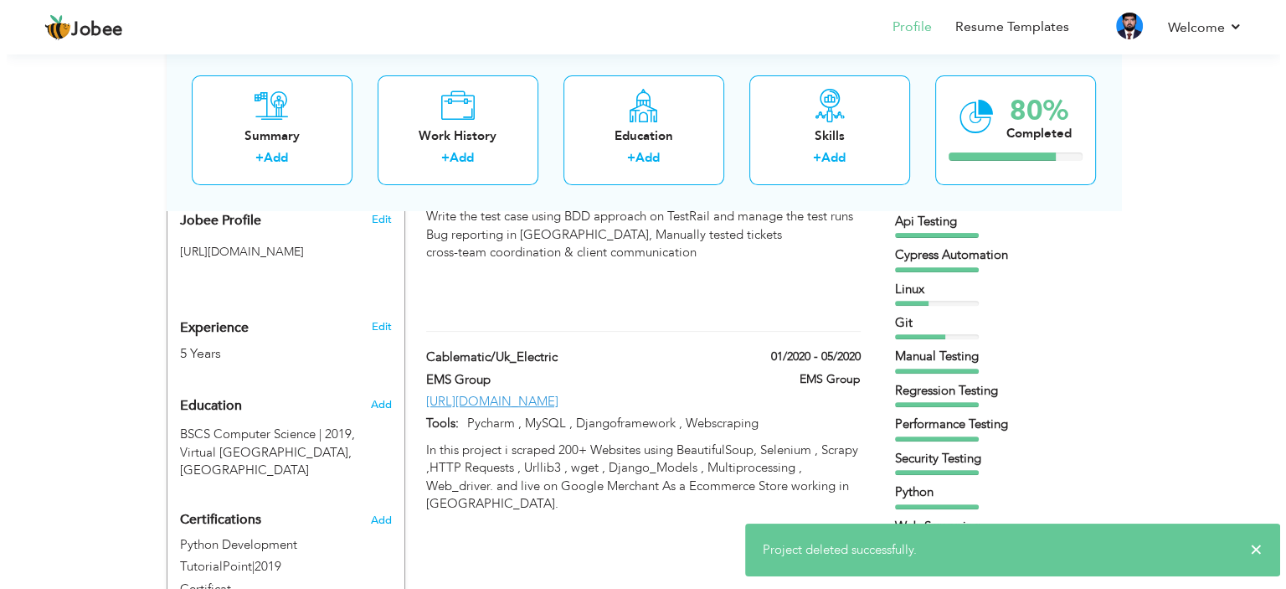
scroll to position [540, 0]
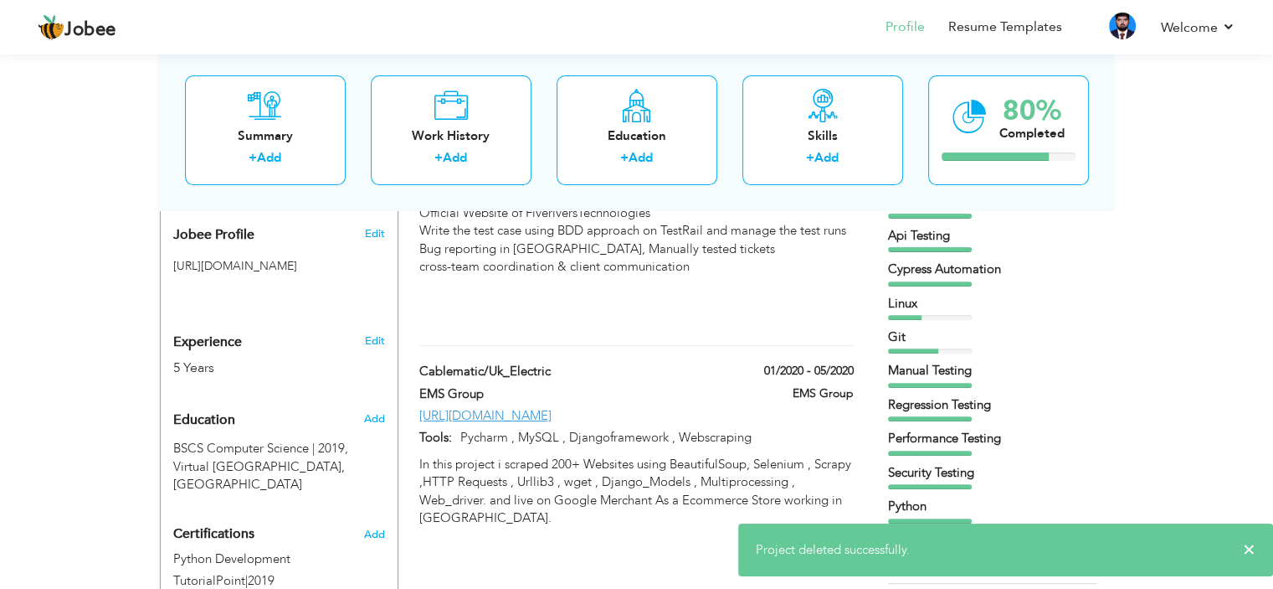
click at [715, 449] on div "Tools: Pycharm , MySQL , Djangoframework , Webscraping" at bounding box center [636, 442] width 459 height 26
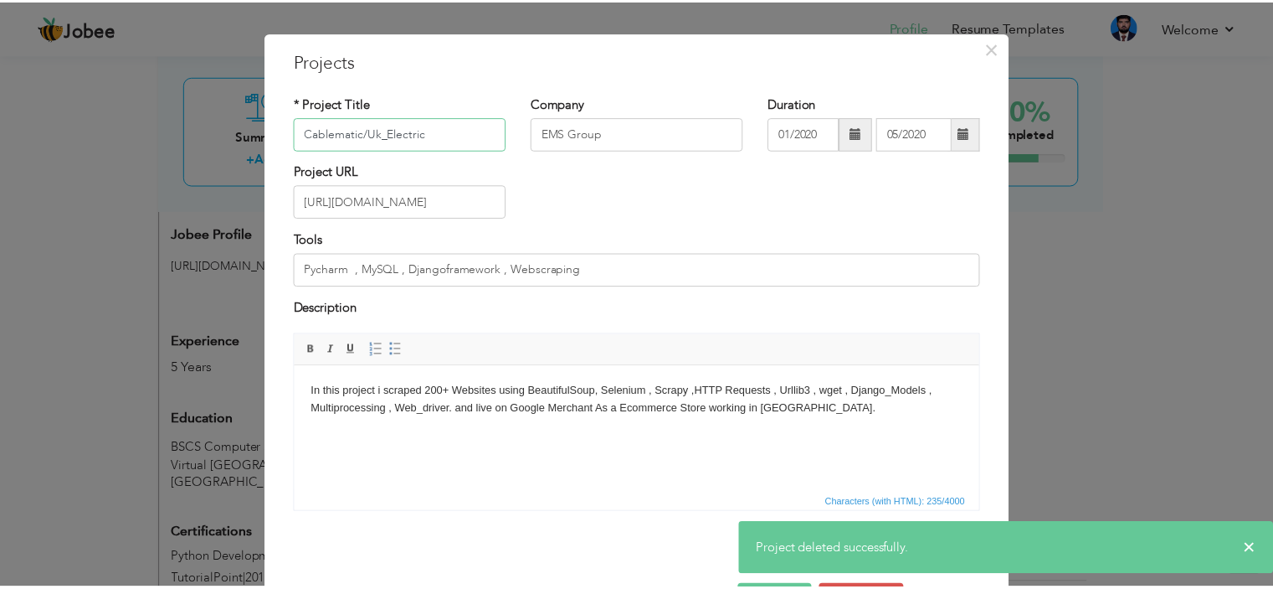
scroll to position [87, 0]
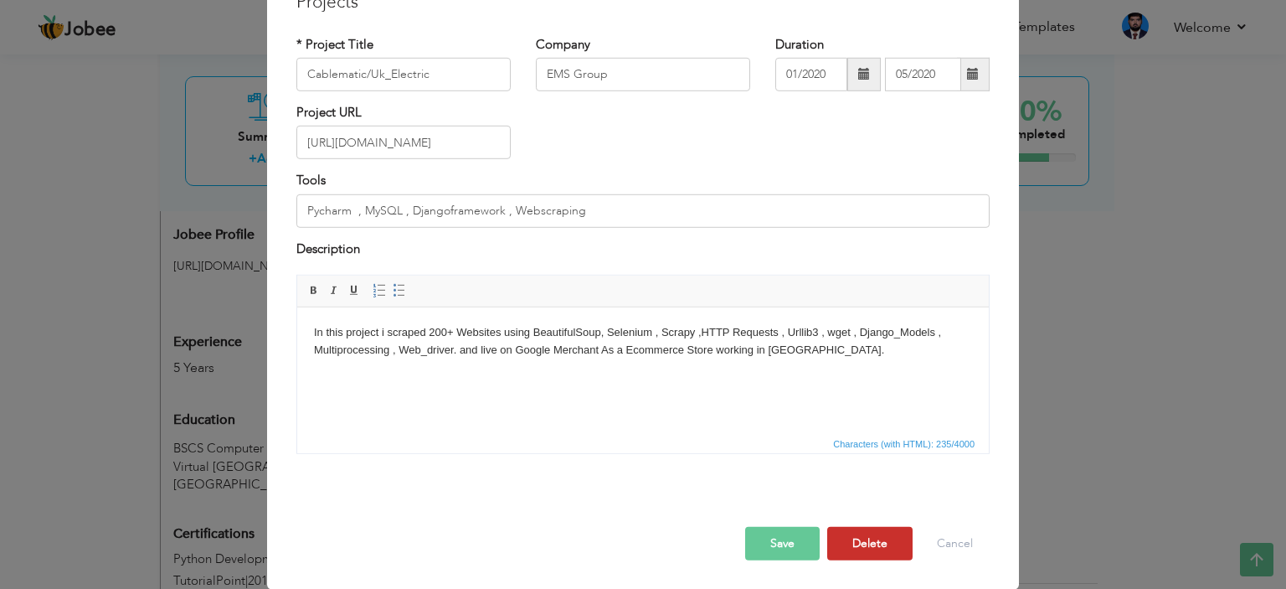
click at [835, 537] on button "Delete" at bounding box center [869, 543] width 85 height 33
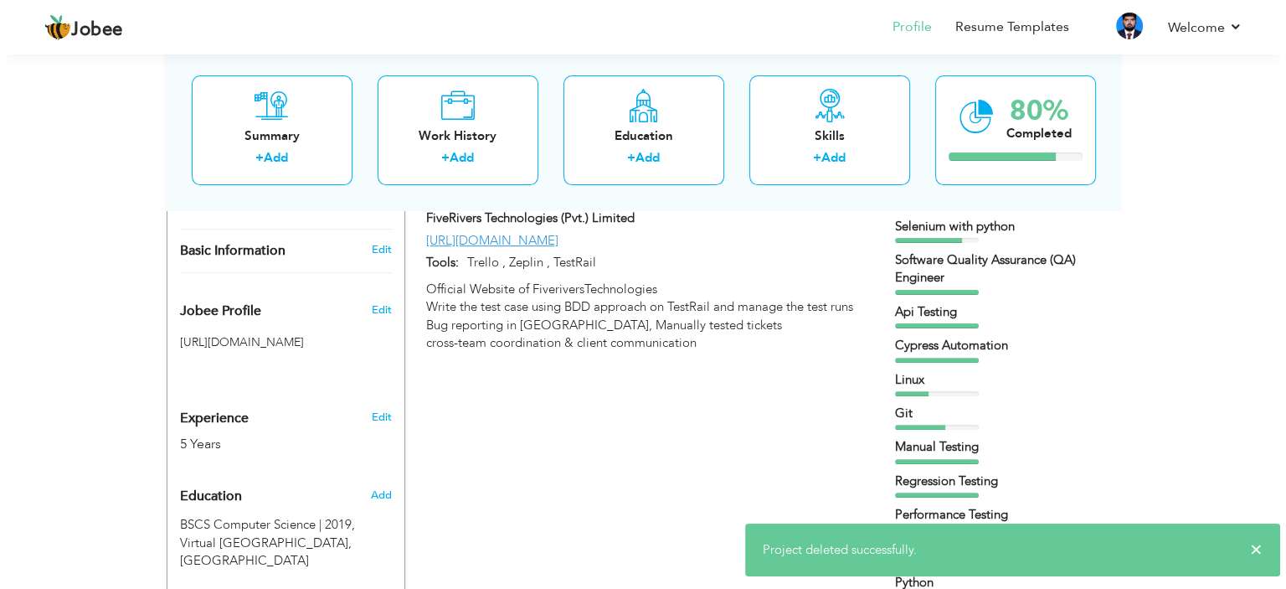
scroll to position [462, 0]
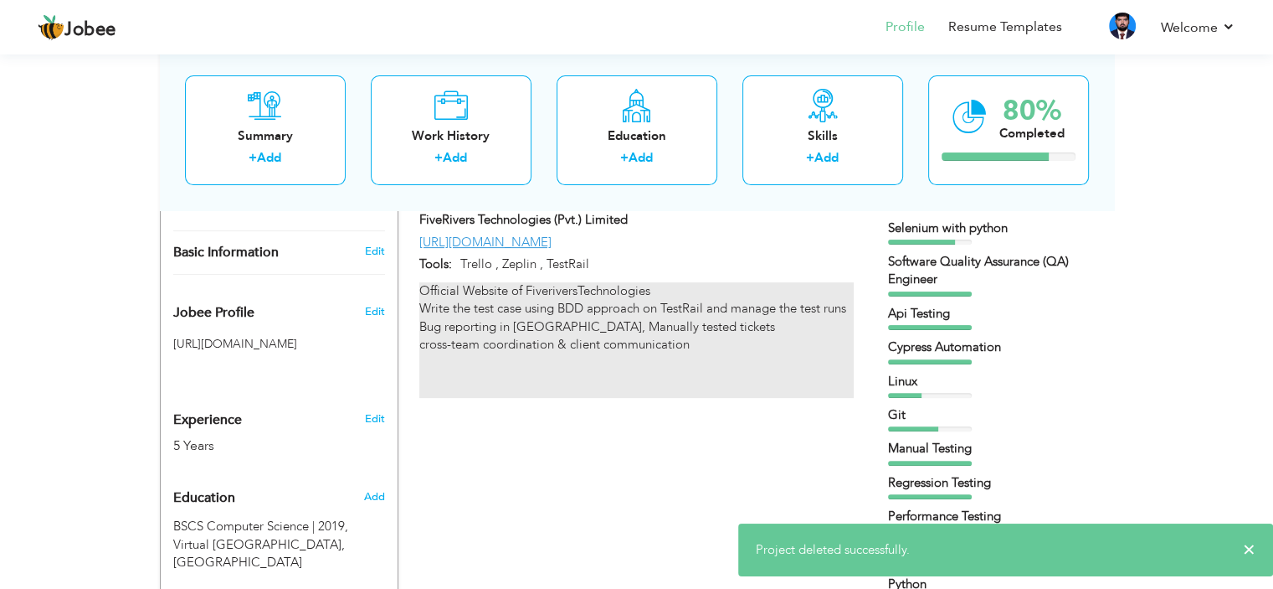
click at [746, 337] on p "Official Website of FiveriversTechnologies Write the test case using BDD approa…" at bounding box center [636, 327] width 434 height 90
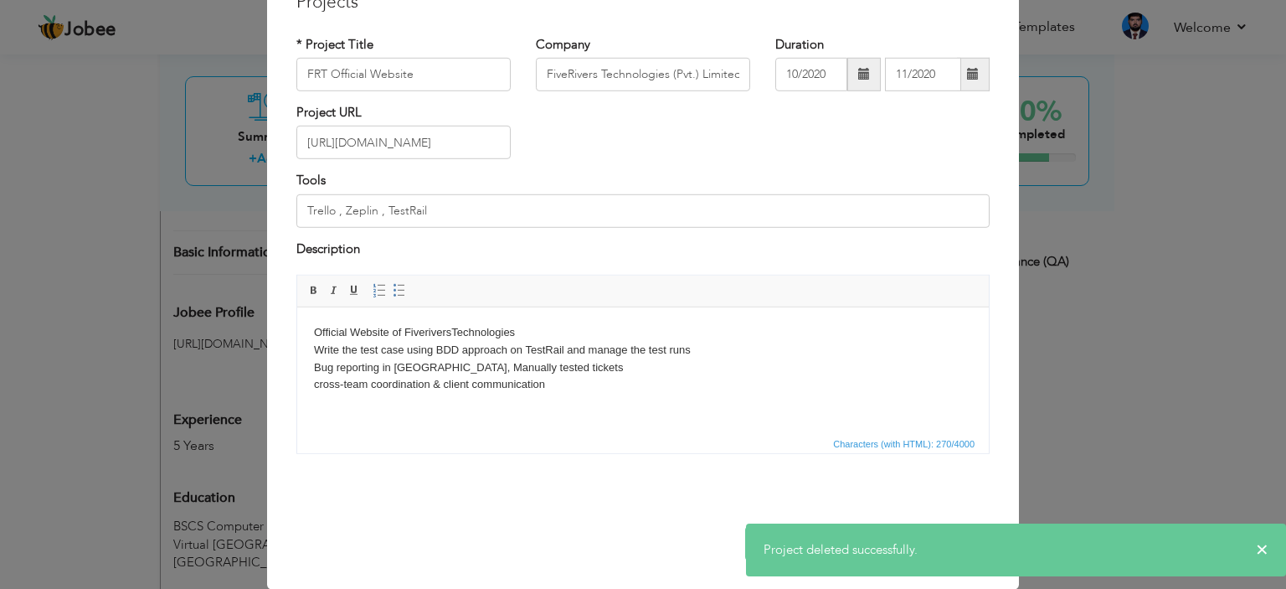
scroll to position [0, 0]
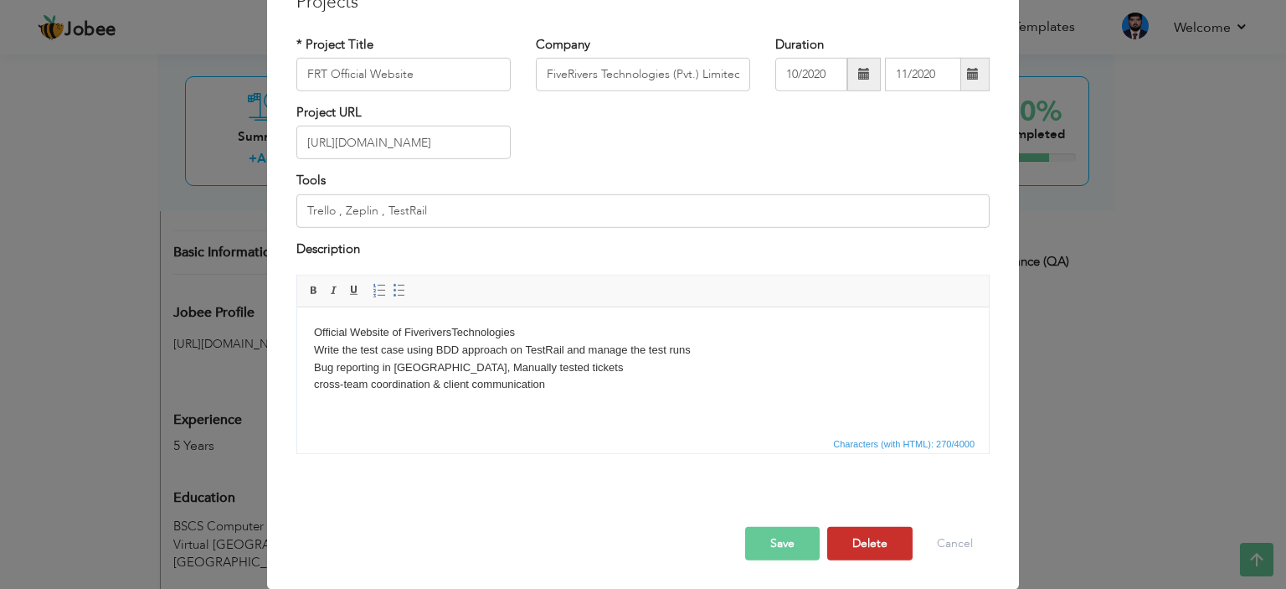
click at [857, 538] on button "Delete" at bounding box center [869, 543] width 85 height 33
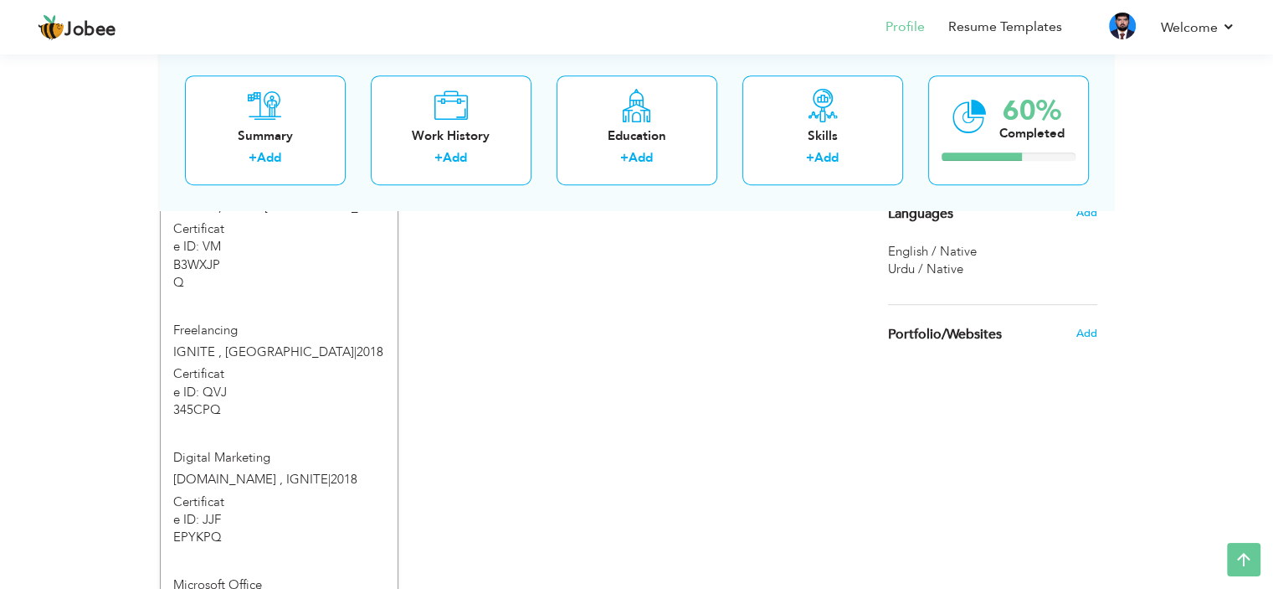
scroll to position [1021, 0]
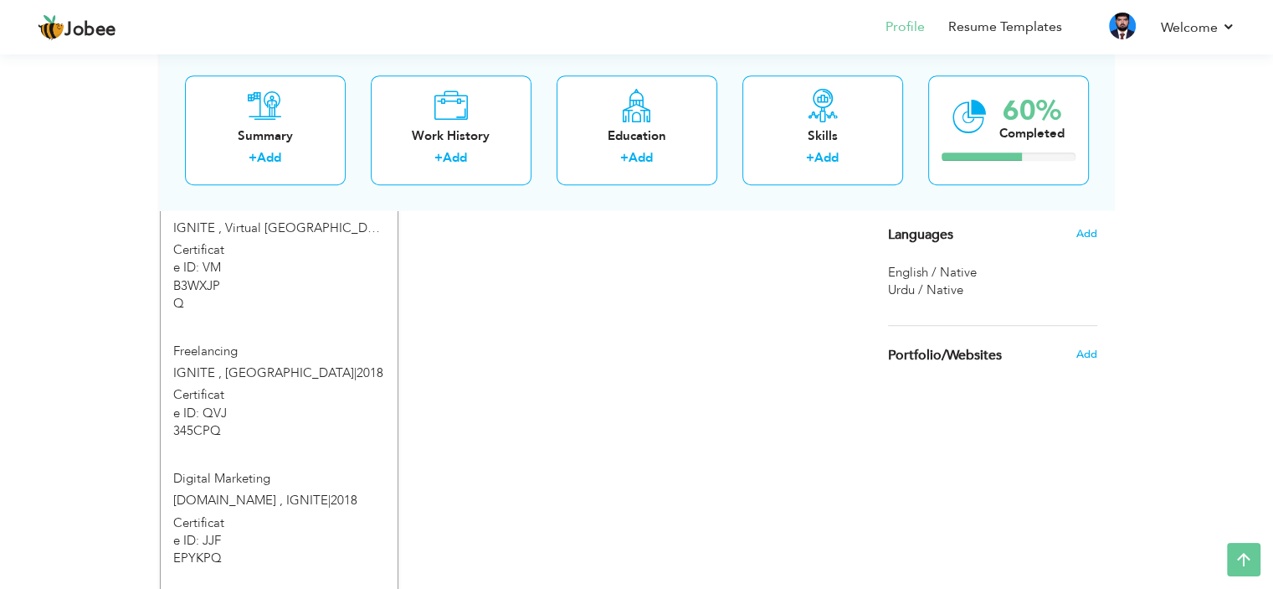
click at [306, 365] on div "Freelancing IGNITE , VU UNIVERSITY | 2018" at bounding box center [279, 364] width 237 height 44
type input "Freelancing"
type input "IGNITE , [GEOGRAPHIC_DATA]"
type input "2018"
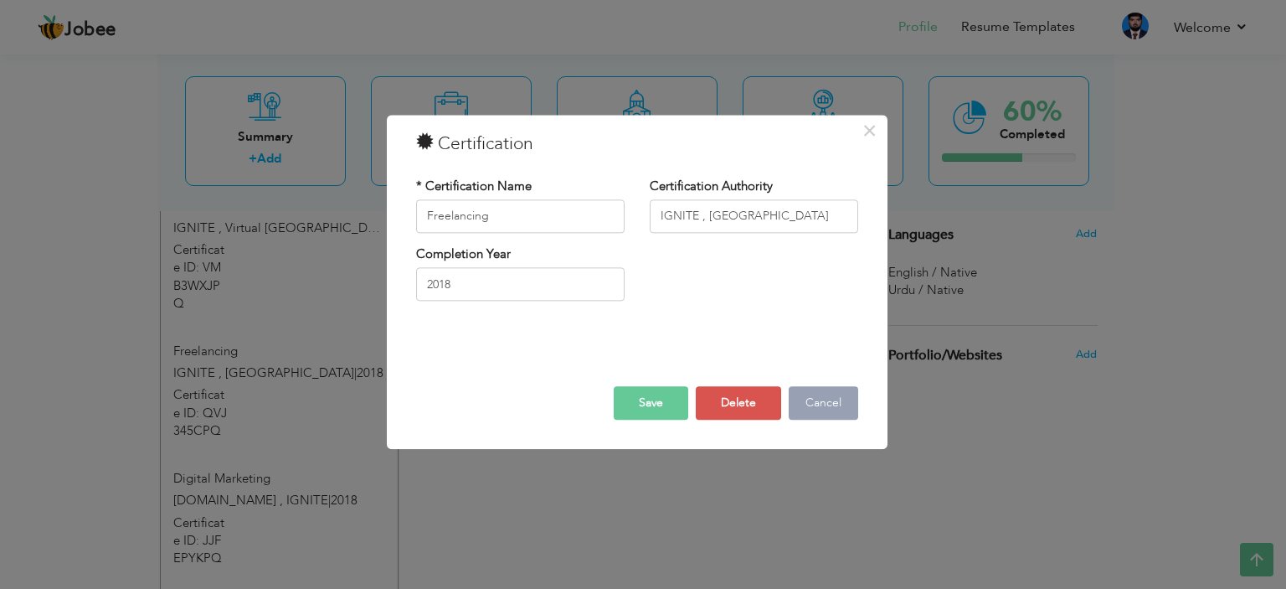
click at [833, 404] on button "Cancel" at bounding box center [823, 402] width 69 height 33
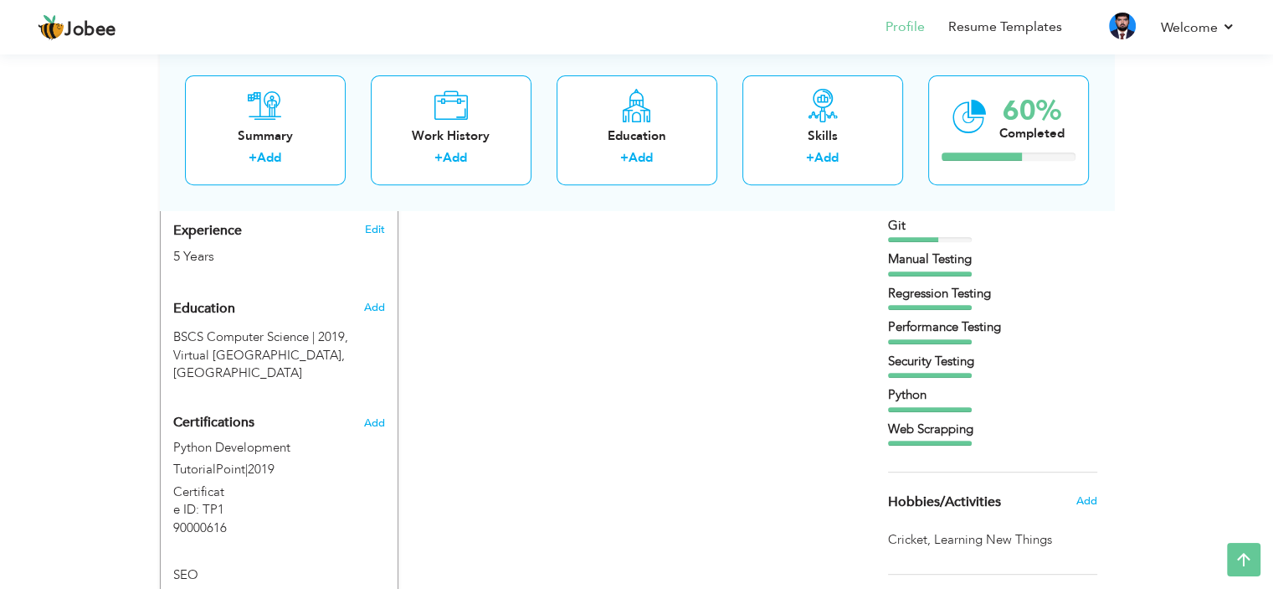
scroll to position [651, 0]
